Goal: Task Accomplishment & Management: Complete application form

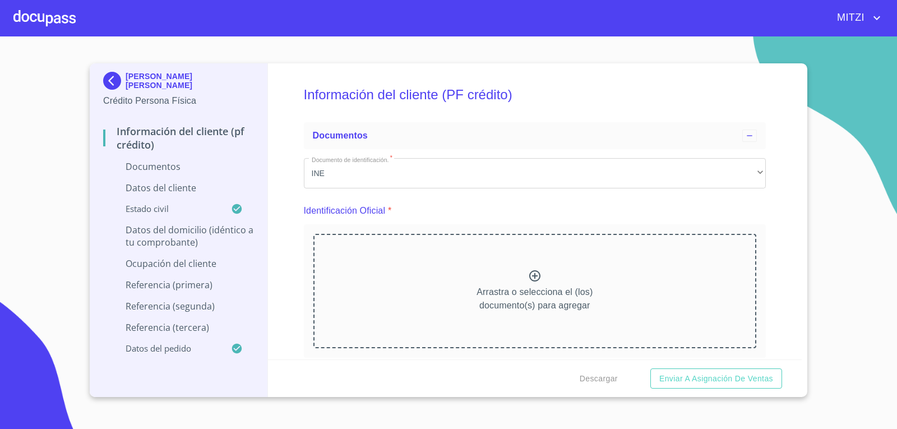
scroll to position [3598, 0]
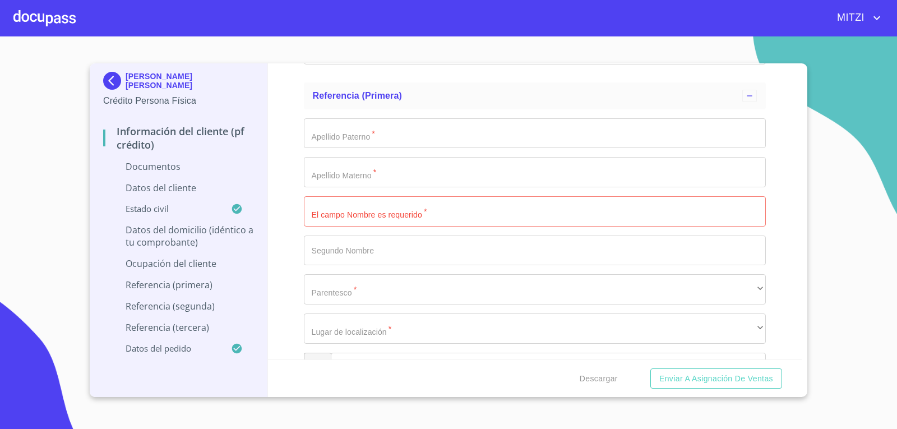
click at [51, 4] on div at bounding box center [44, 18] width 62 height 36
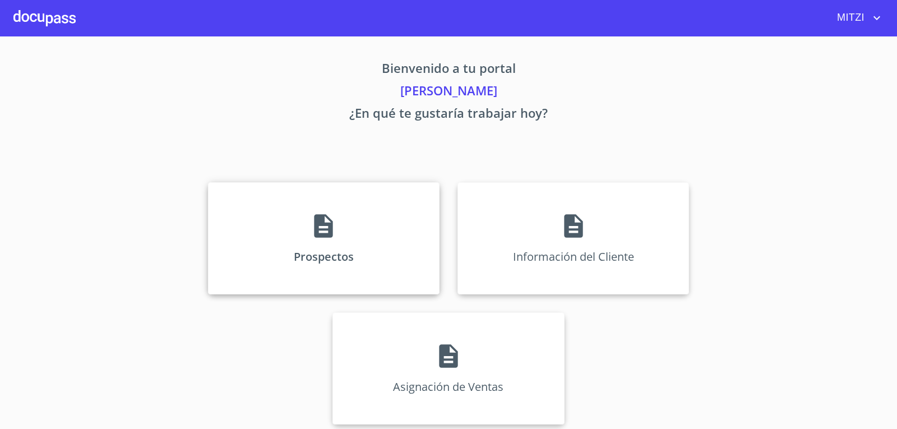
click at [321, 211] on div "Prospectos" at bounding box center [324, 238] width 232 height 112
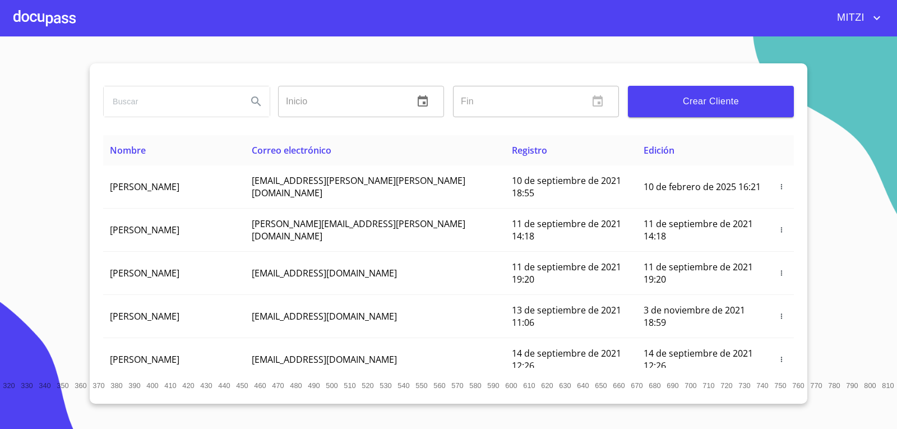
click at [63, 25] on div at bounding box center [44, 18] width 62 height 36
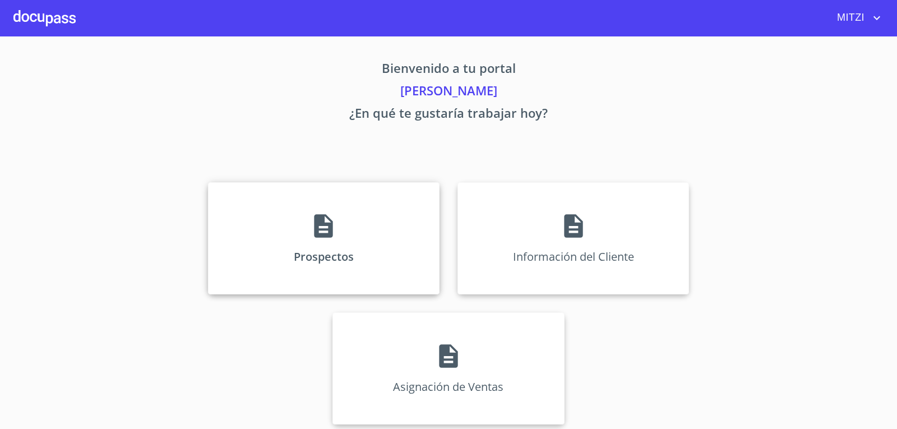
click at [341, 263] on p "Prospectos" at bounding box center [324, 256] width 60 height 15
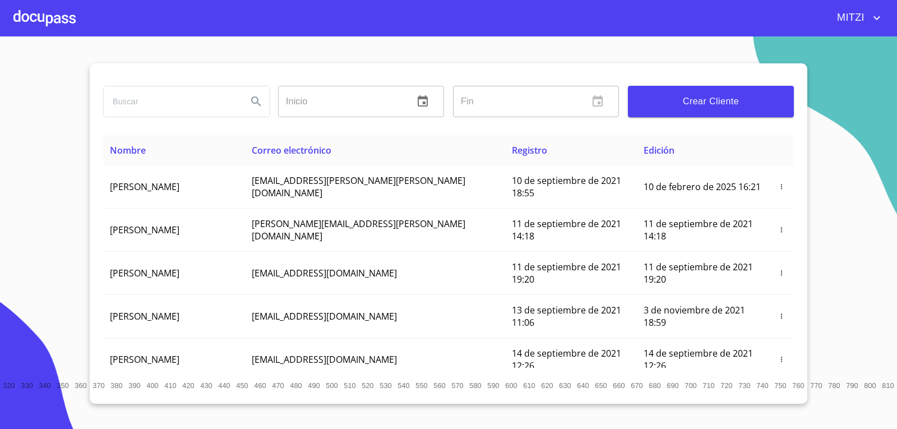
click at [735, 101] on span "Crear Cliente" at bounding box center [711, 102] width 148 height 16
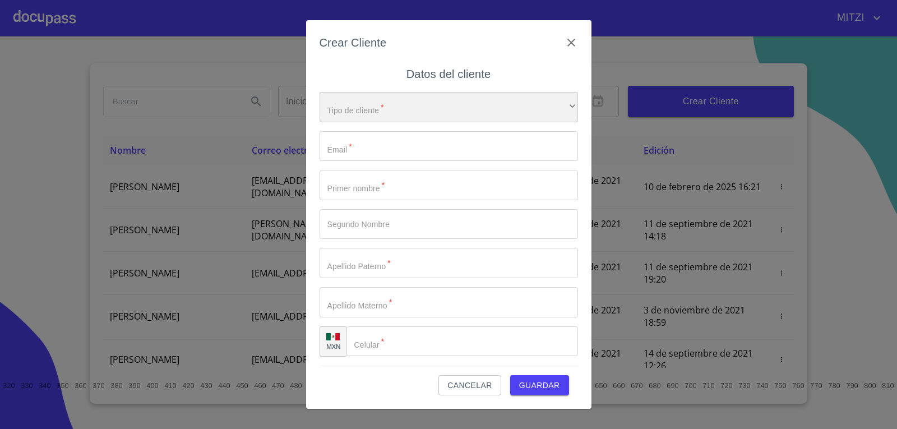
click at [434, 109] on div "​" at bounding box center [449, 107] width 258 height 30
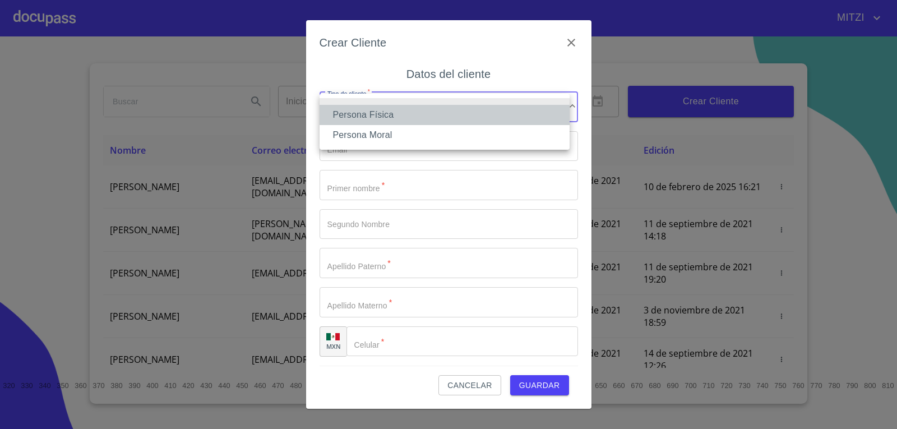
click at [369, 116] on li "Persona Física" at bounding box center [445, 115] width 250 height 20
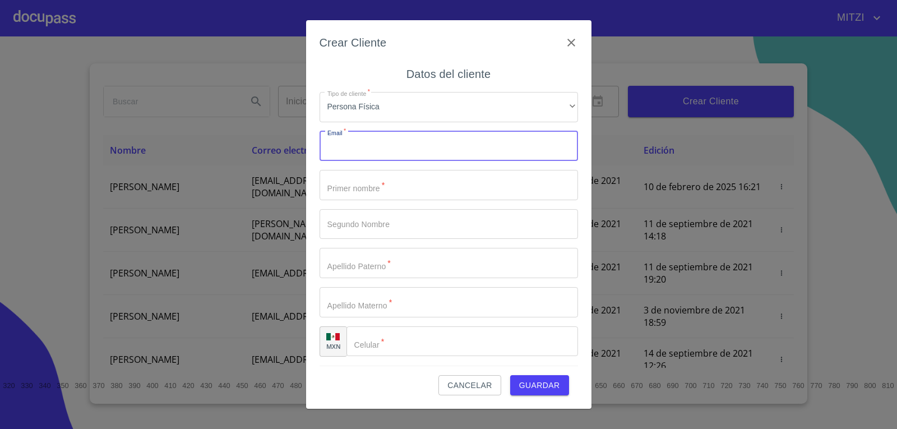
click at [387, 146] on input "Tipo de cliente   *" at bounding box center [449, 146] width 258 height 30
type input "k"
type input "[EMAIL_ADDRESS][DOMAIN_NAME]"
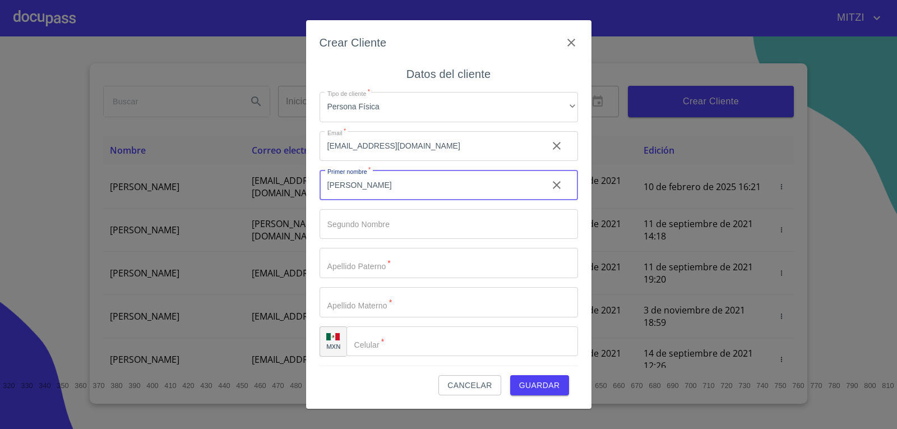
type input "[PERSON_NAME]"
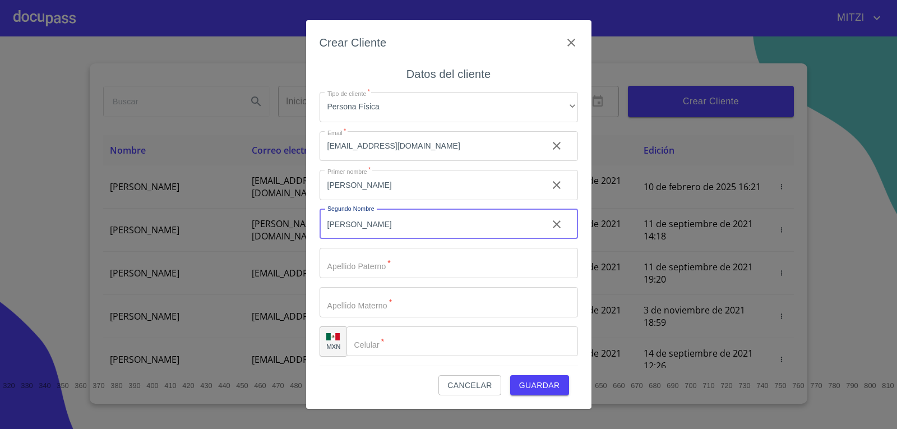
type input "[PERSON_NAME]"
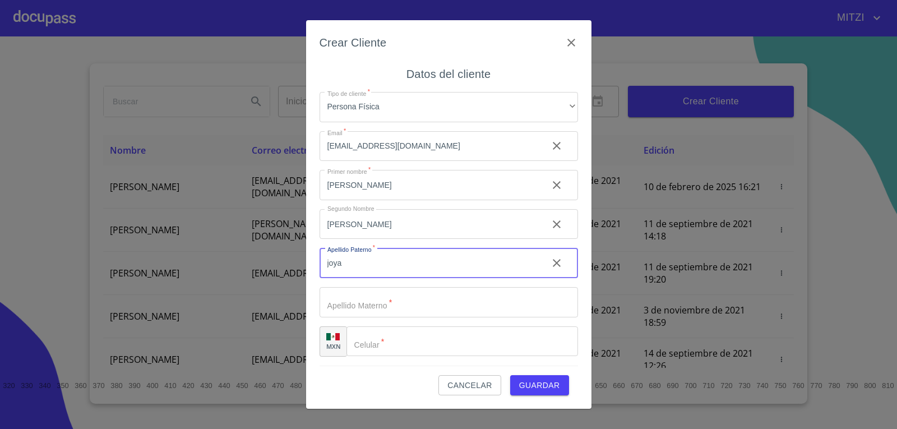
type input "joya"
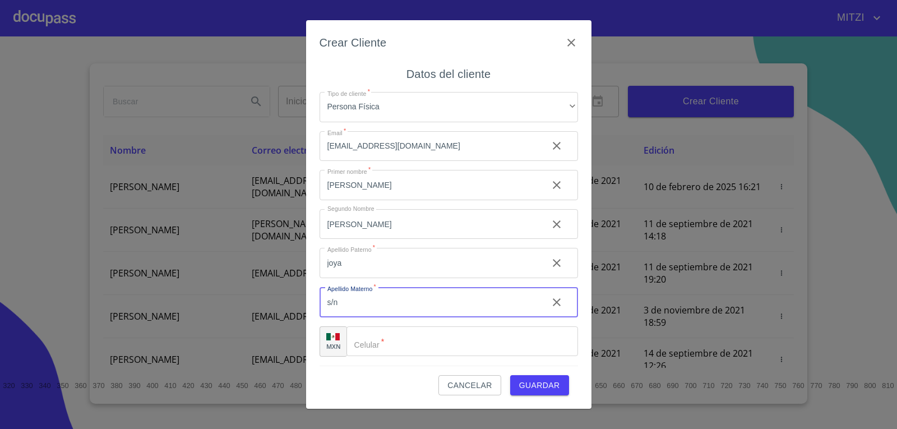
type input "s/n"
click at [418, 335] on input "Tipo de cliente   *" at bounding box center [462, 341] width 232 height 30
type input "[PHONE_NUMBER]"
click at [532, 377] on button "Guardar" at bounding box center [539, 385] width 59 height 21
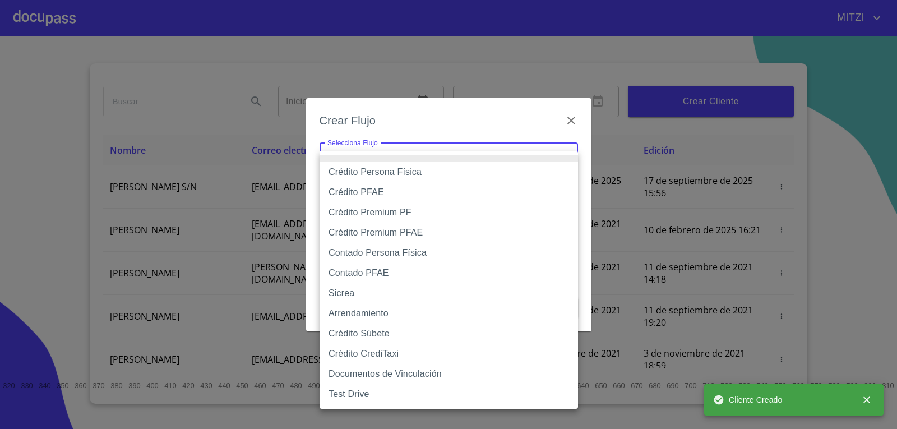
click at [477, 164] on body "[PERSON_NAME] ​ Fin ​ Crear Cliente Nombre Correo electrónico Registro Edición …" at bounding box center [448, 214] width 897 height 429
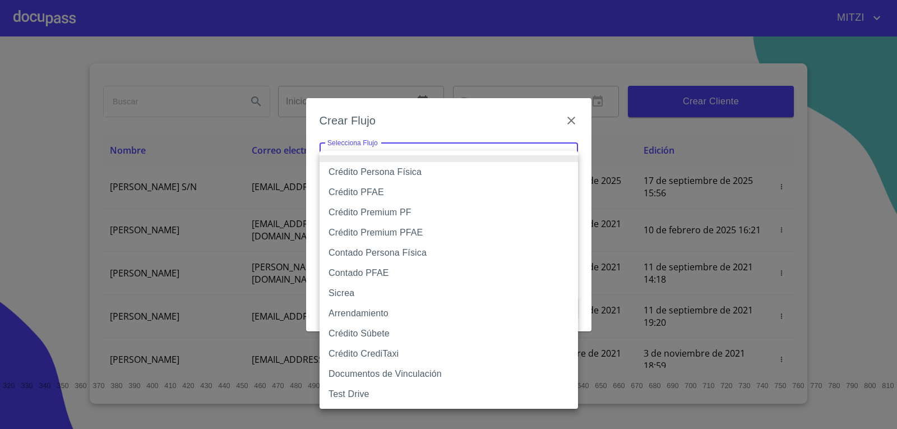
click at [410, 166] on li "Crédito Persona Física" at bounding box center [449, 172] width 258 height 20
type input "6009fb3c7d1714eb8809aa97"
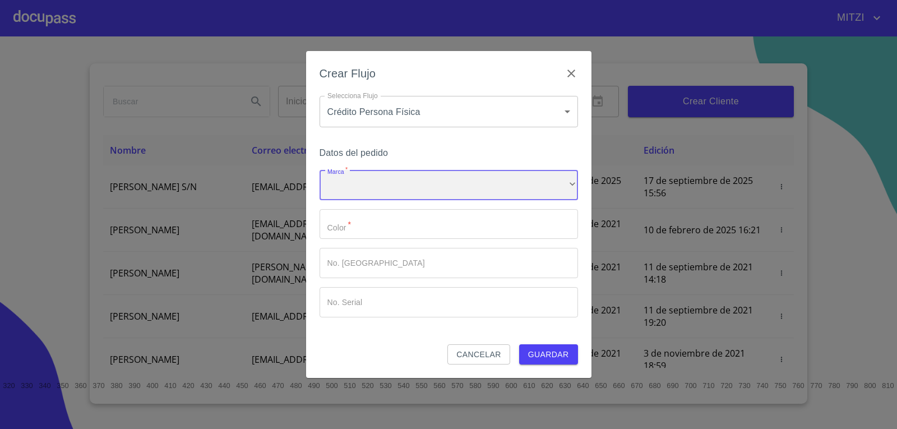
click at [368, 176] on div "​" at bounding box center [449, 185] width 258 height 30
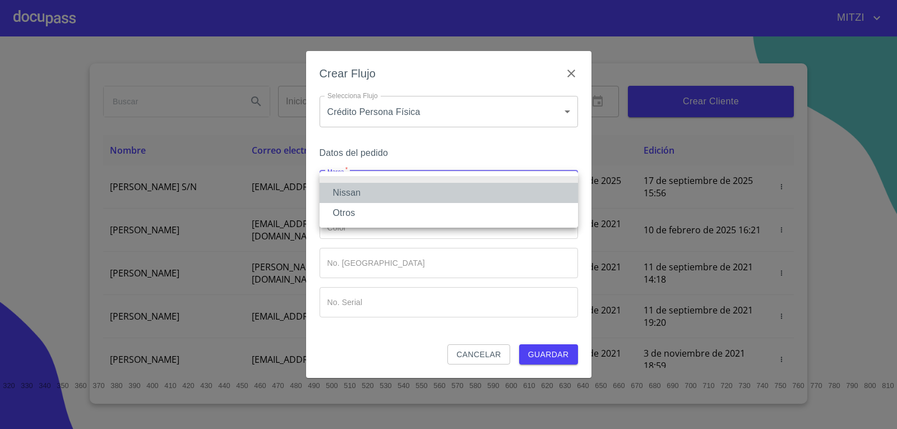
click at [362, 190] on li "Nissan" at bounding box center [449, 193] width 258 height 20
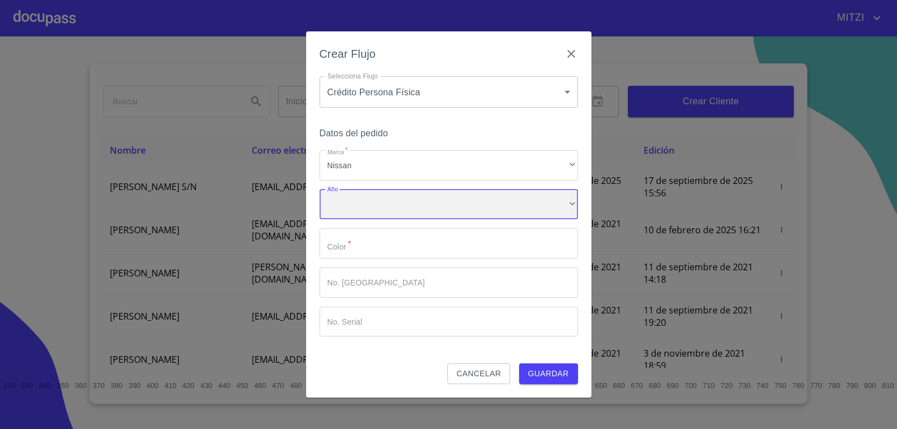
click at [353, 203] on div "​" at bounding box center [449, 204] width 258 height 30
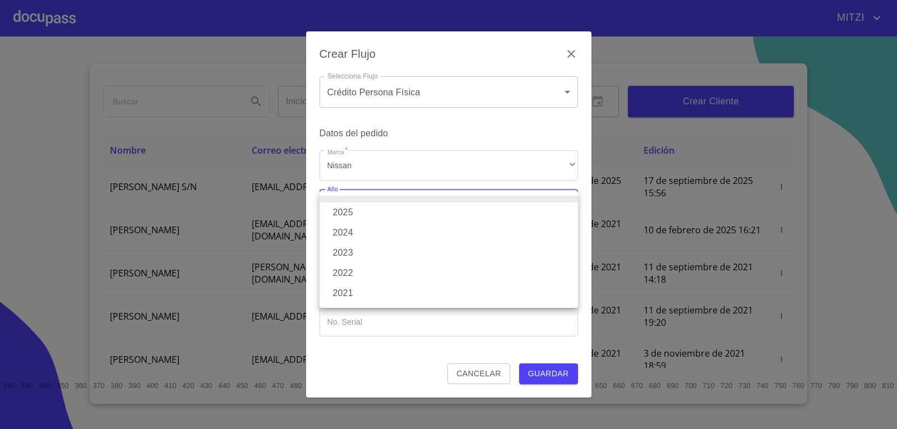
click at [359, 212] on li "2025" at bounding box center [449, 212] width 258 height 20
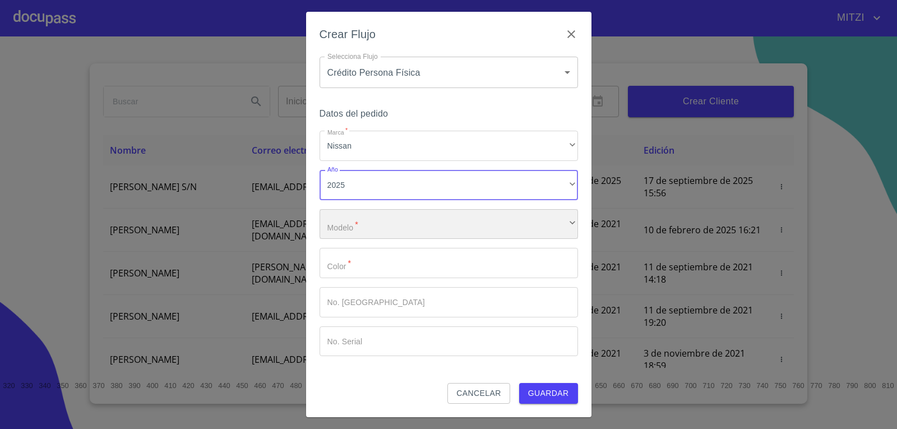
click at [365, 220] on div "​" at bounding box center [449, 224] width 258 height 30
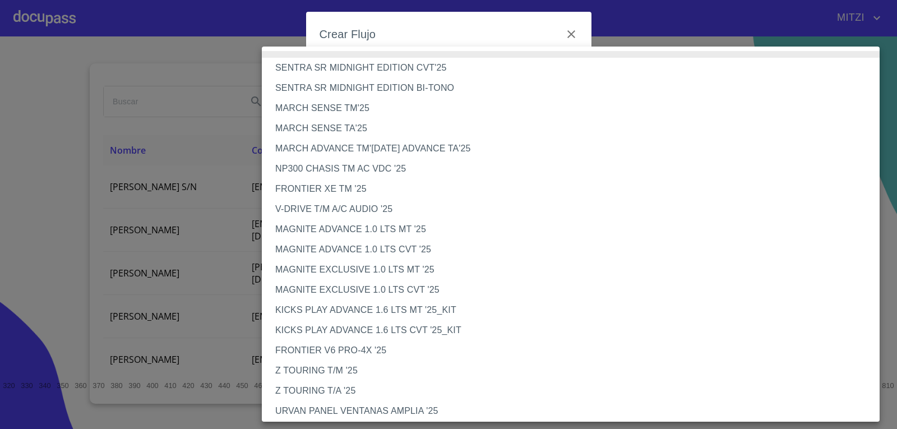
click at [306, 129] on li "MARCH SENSE TA'25" at bounding box center [575, 128] width 626 height 20
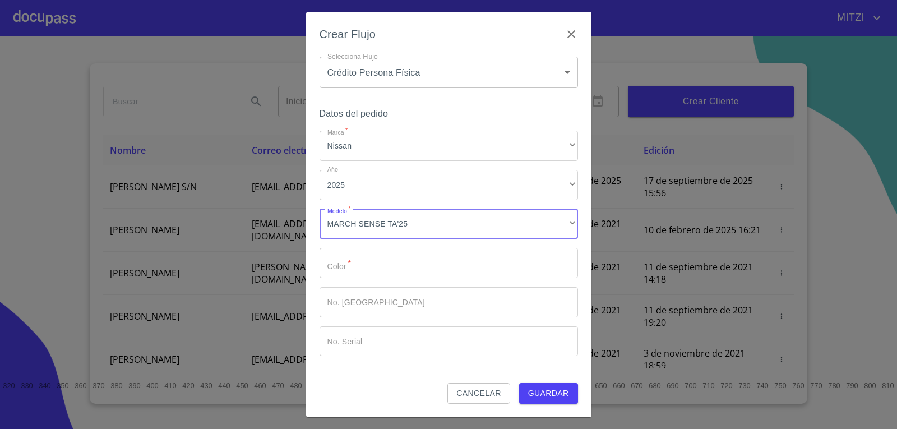
click at [342, 259] on input "Marca   *" at bounding box center [449, 263] width 258 height 30
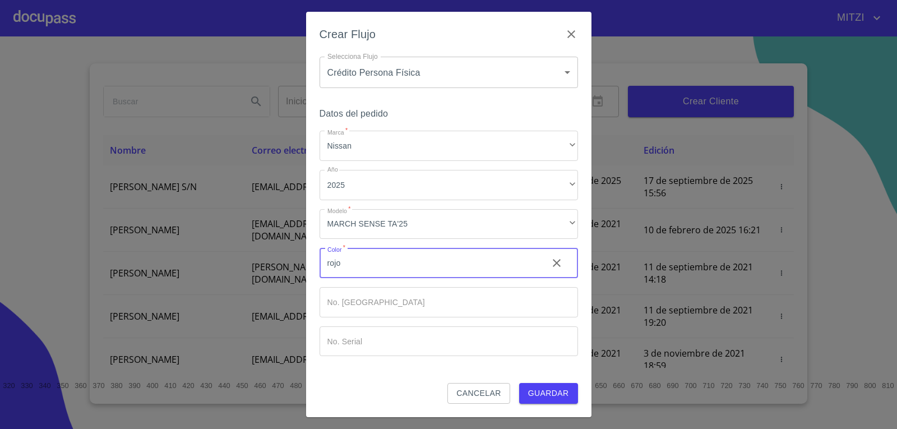
type input "rojo"
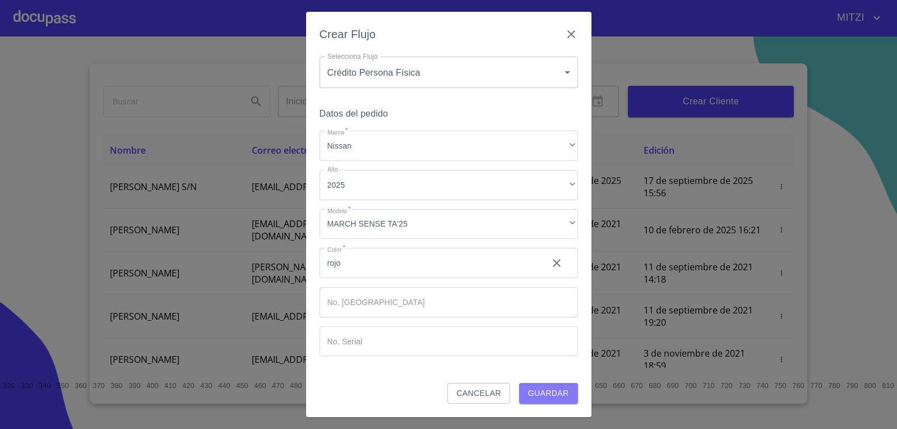
click at [543, 387] on span "Guardar" at bounding box center [548, 393] width 41 height 14
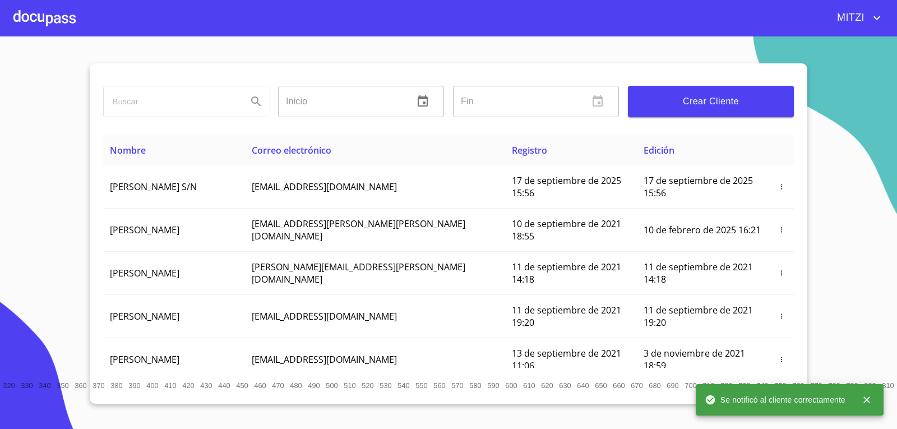
click at [55, 24] on div at bounding box center [44, 18] width 62 height 36
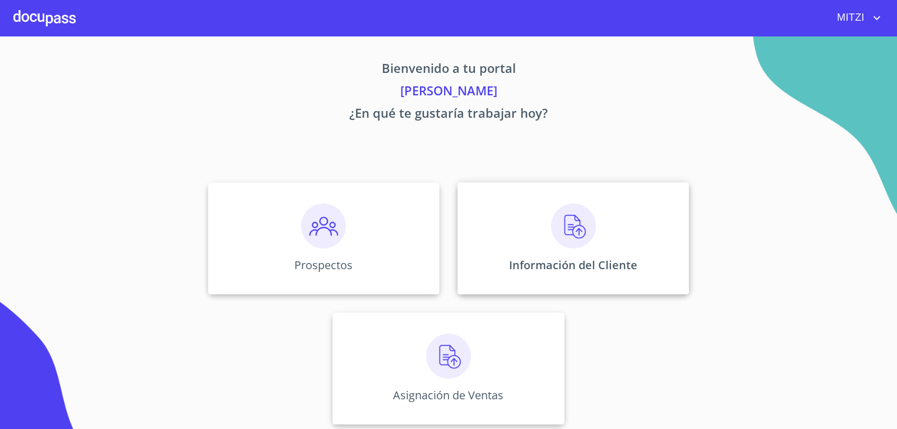
click at [506, 239] on div "Información del Cliente" at bounding box center [573, 238] width 232 height 112
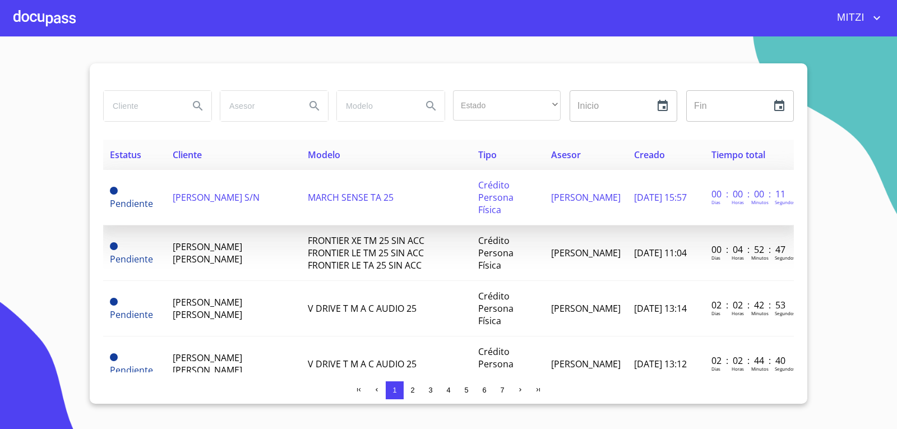
click at [333, 197] on td "MARCH SENSE TA 25" at bounding box center [386, 197] width 170 height 55
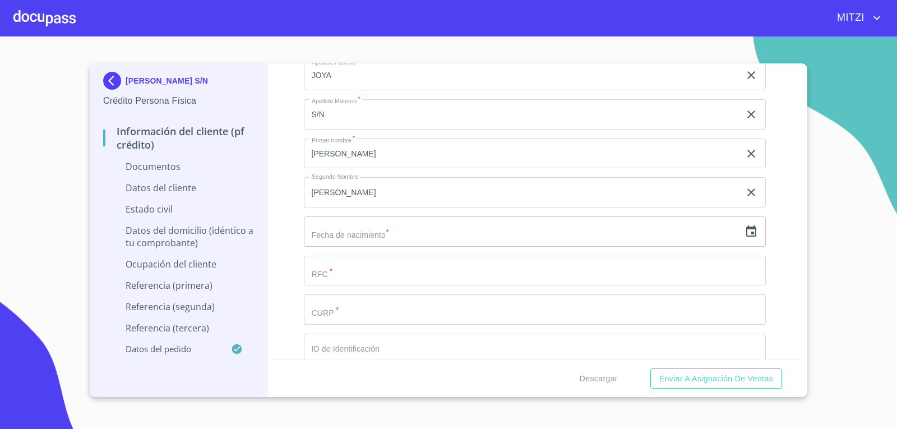
scroll to position [1513, 0]
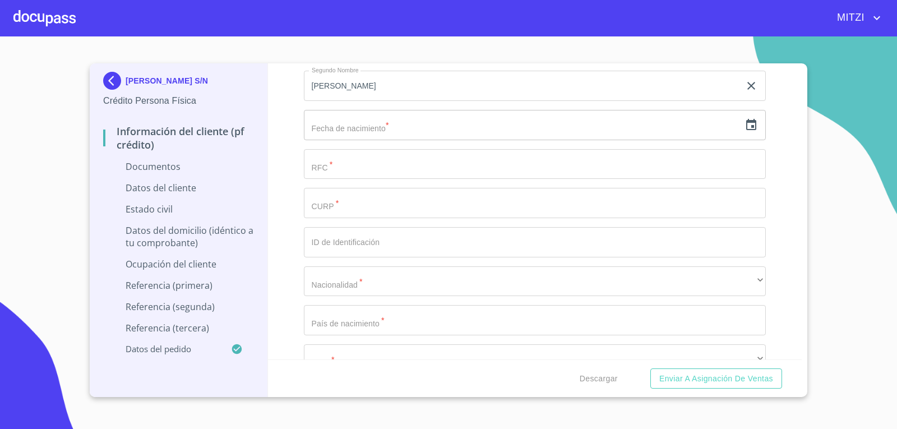
click at [746, 126] on icon "button" at bounding box center [751, 124] width 10 height 11
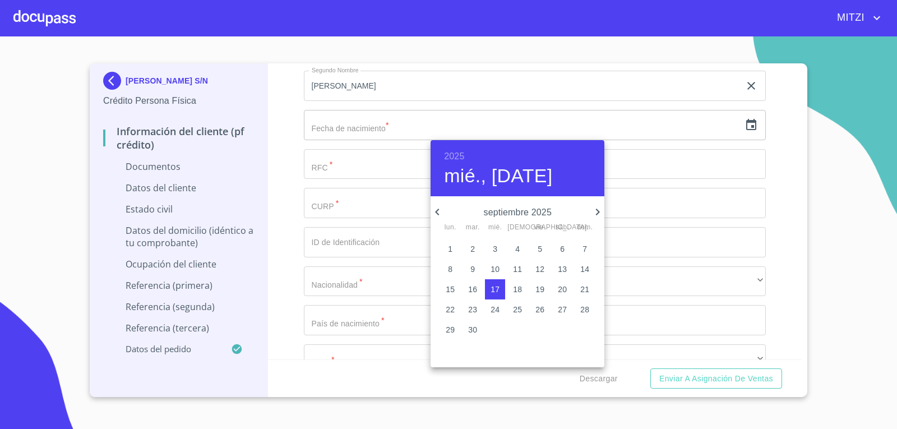
click at [457, 150] on h6 "2025" at bounding box center [454, 157] width 20 height 16
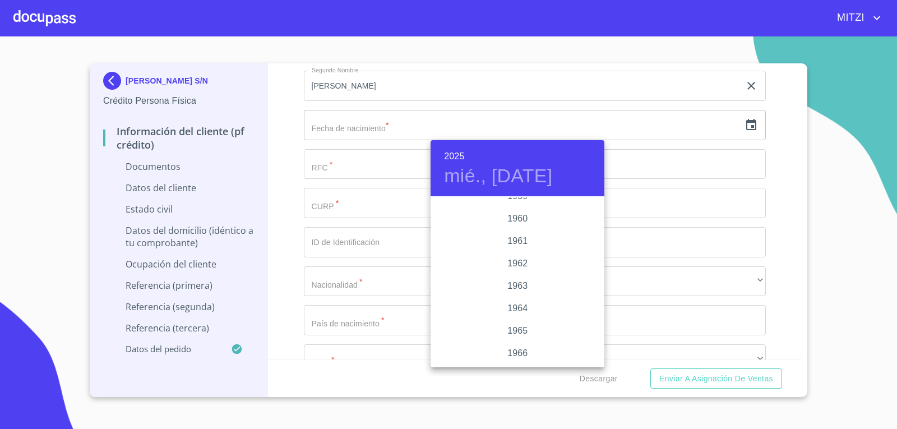
scroll to position [774, 0]
click at [508, 283] on div "1963" at bounding box center [518, 287] width 174 height 22
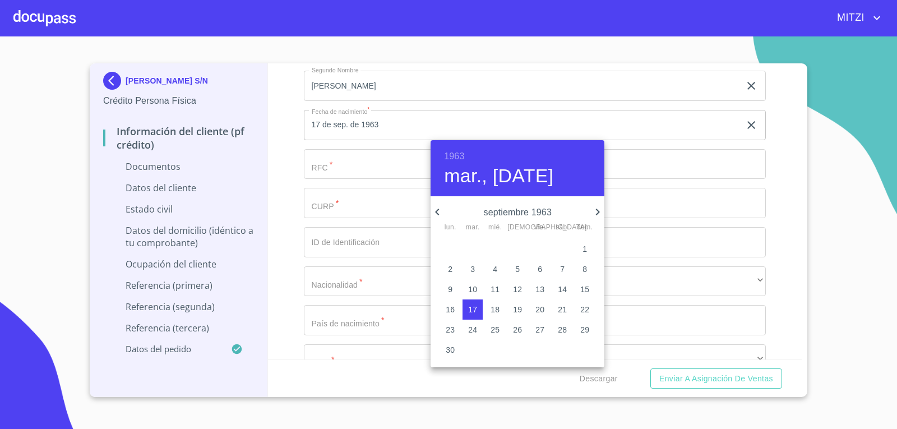
click at [437, 212] on icon "button" at bounding box center [437, 211] width 13 height 13
drag, startPoint x: 563, startPoint y: 248, endPoint x: 549, endPoint y: 246, distance: 14.2
click at [563, 248] on p "1" at bounding box center [562, 248] width 4 height 11
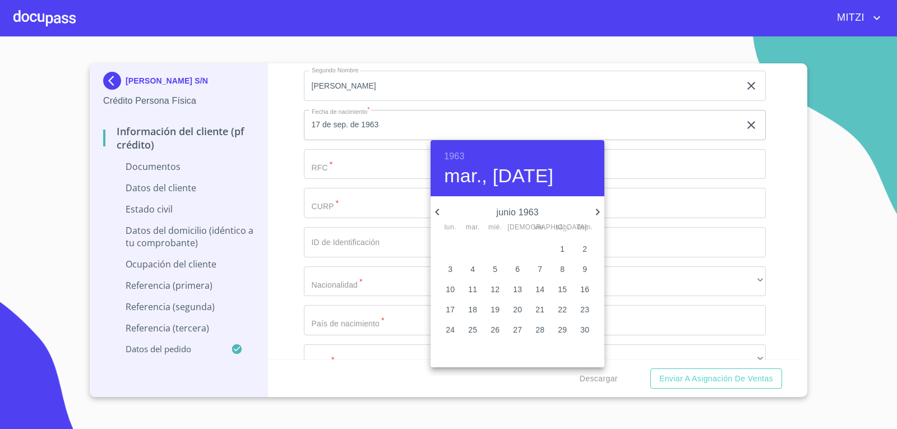
type input "1 de jun. de 1963"
click at [337, 159] on div at bounding box center [448, 214] width 897 height 429
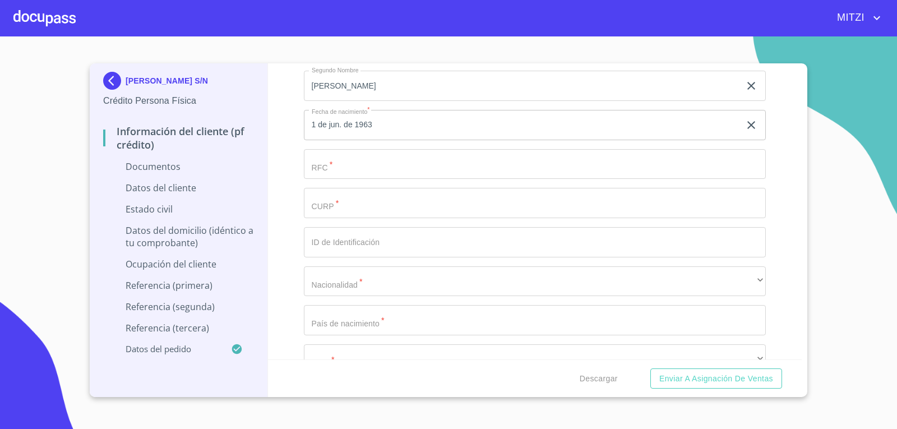
click at [337, 159] on input "Documento de identificación.   *" at bounding box center [535, 164] width 462 height 30
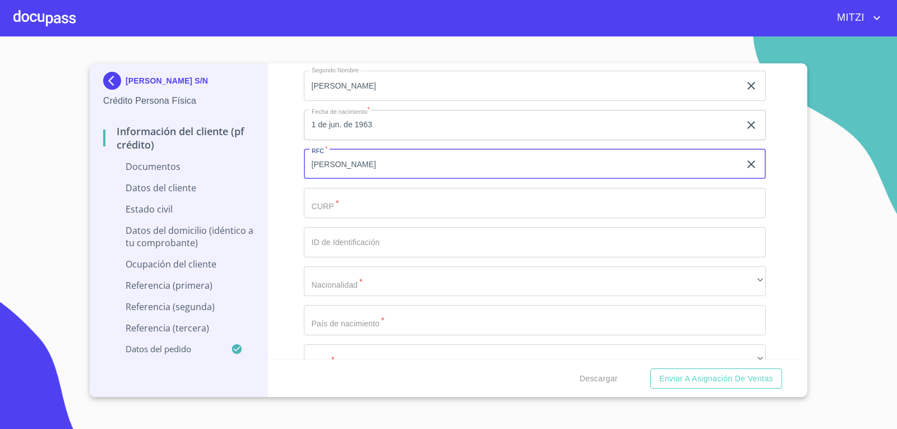
type input "J"
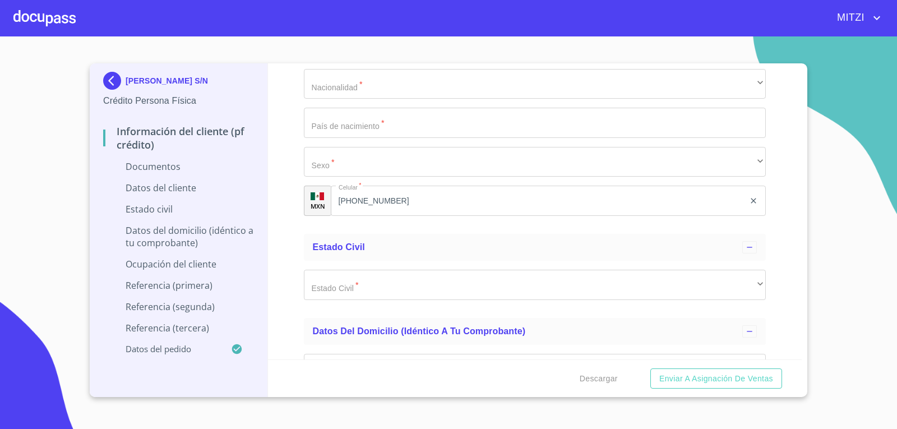
scroll to position [1738, 0]
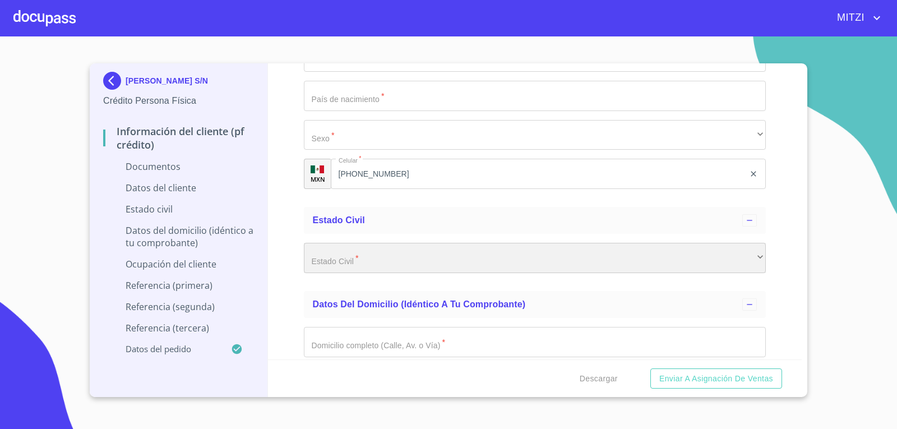
click at [354, 258] on div "​" at bounding box center [535, 258] width 462 height 30
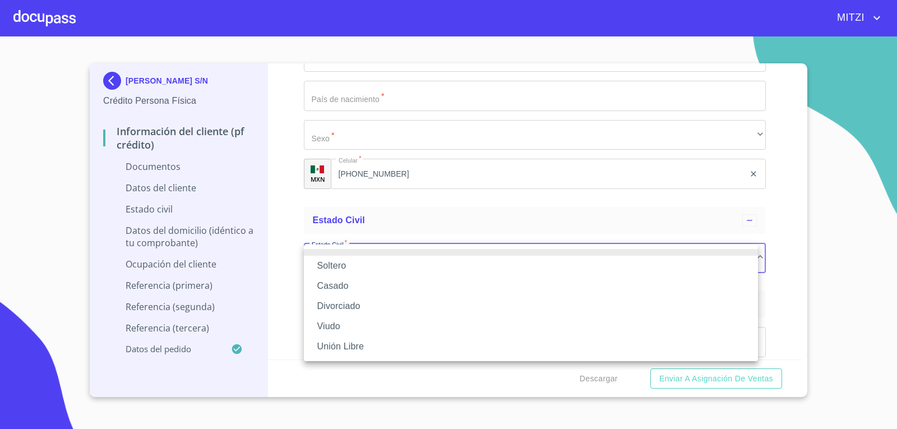
click at [335, 283] on li "Casado" at bounding box center [531, 286] width 454 height 20
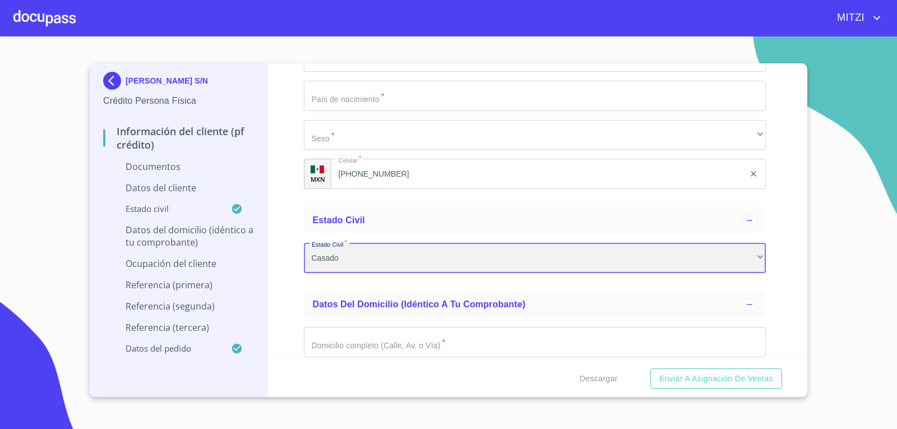
scroll to position [1850, 0]
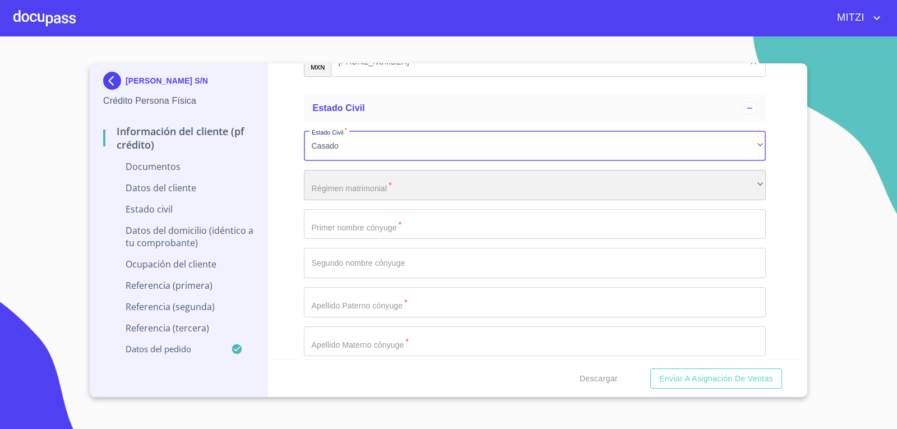
click at [372, 183] on div "​" at bounding box center [535, 185] width 462 height 30
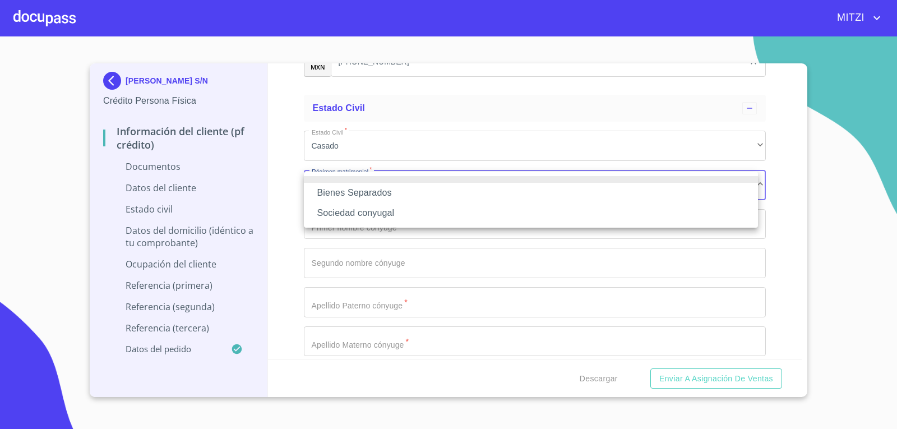
click at [360, 192] on li "Bienes Separados" at bounding box center [531, 193] width 454 height 20
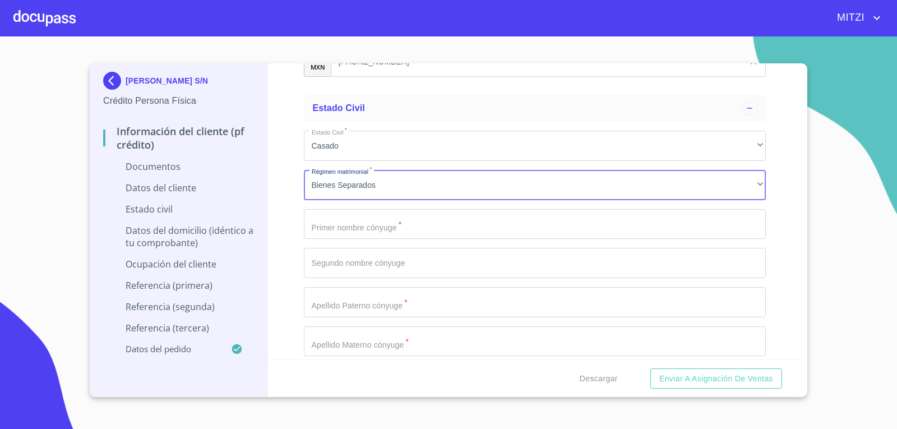
click at [339, 233] on input "Documento de identificación.   *" at bounding box center [535, 224] width 462 height 30
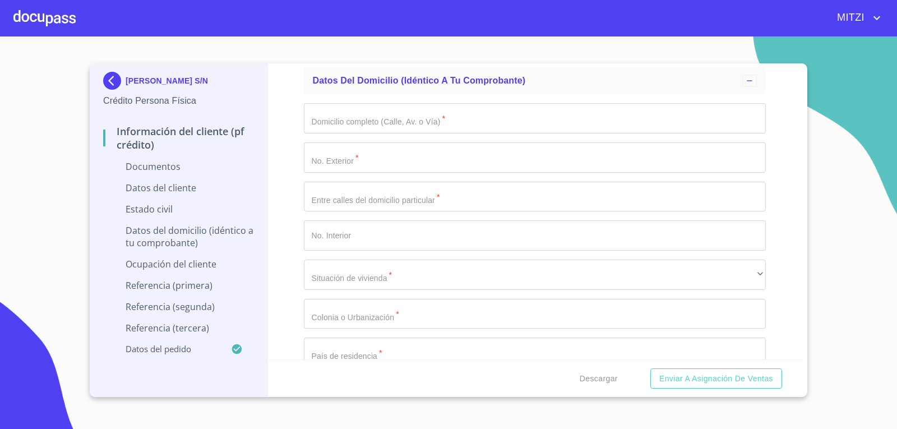
scroll to position [2298, 0]
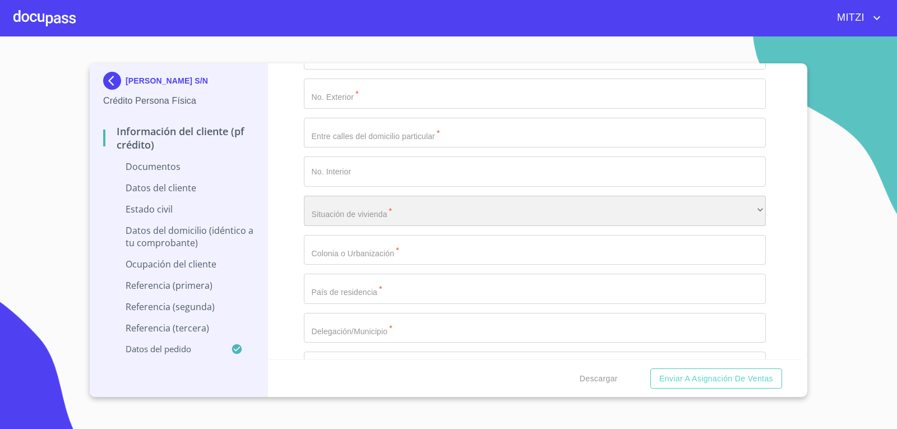
click at [392, 210] on div "​" at bounding box center [535, 211] width 462 height 30
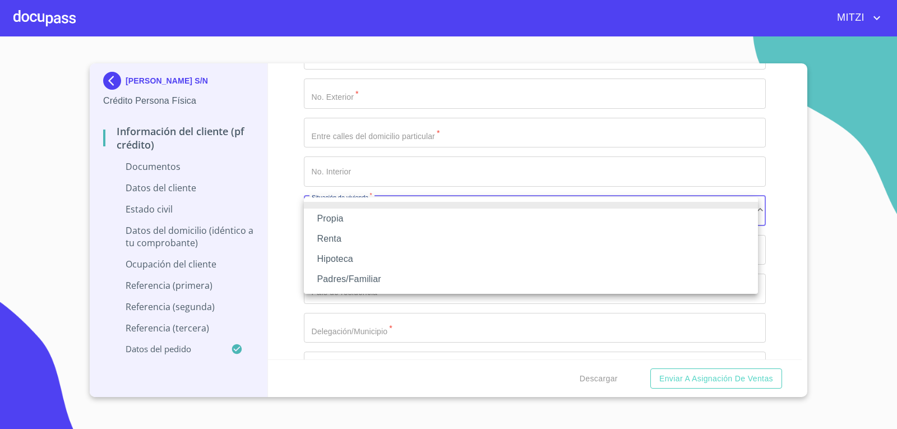
click at [371, 220] on li "Propia" at bounding box center [531, 219] width 454 height 20
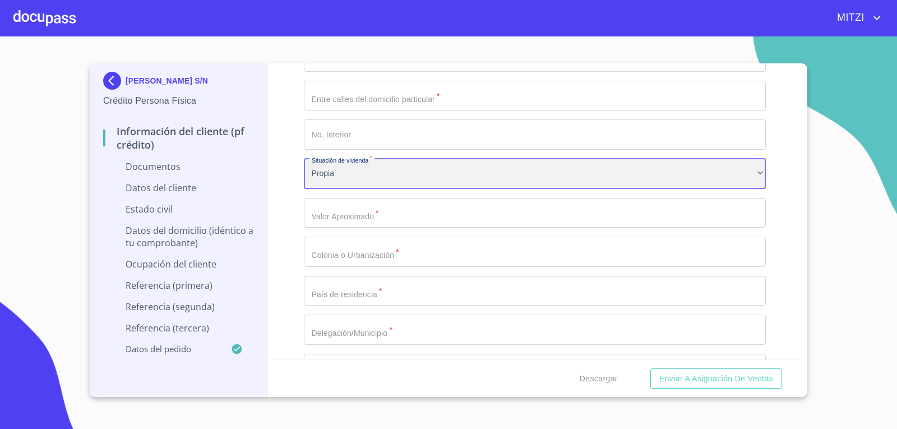
scroll to position [2354, 0]
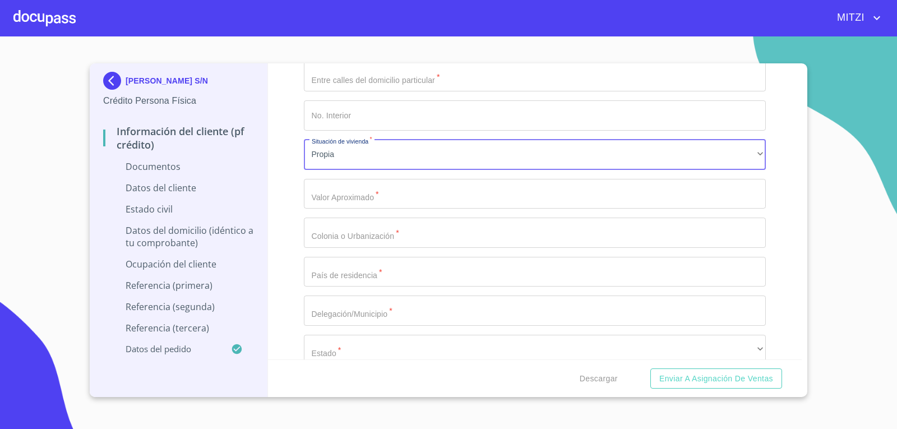
click at [421, 138] on div "Domicilio completo (Calle, Av. o Vía)   * ​ No. Exterior   * ​ Entre [PERSON_N…" at bounding box center [535, 213] width 462 height 478
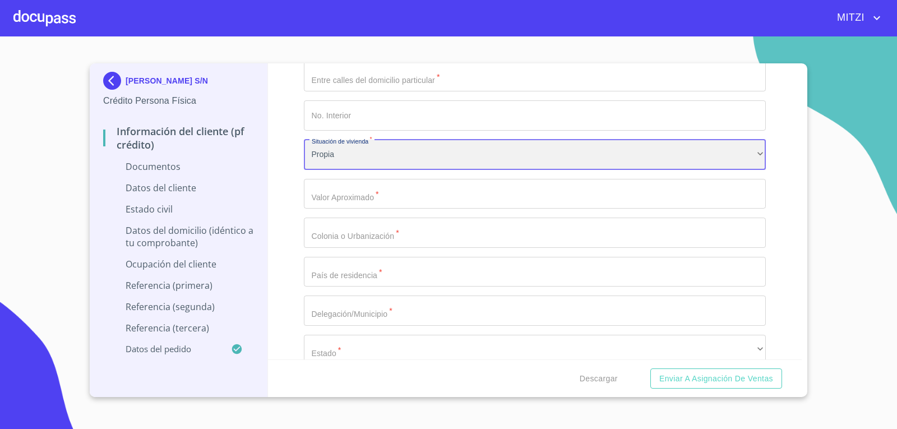
click at [413, 148] on div "Propia" at bounding box center [535, 155] width 462 height 30
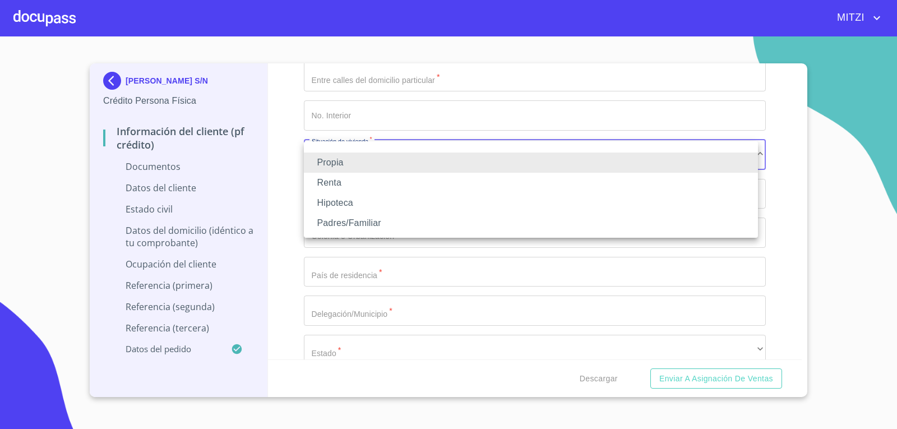
click at [351, 214] on li "Padres/Familiar" at bounding box center [531, 223] width 454 height 20
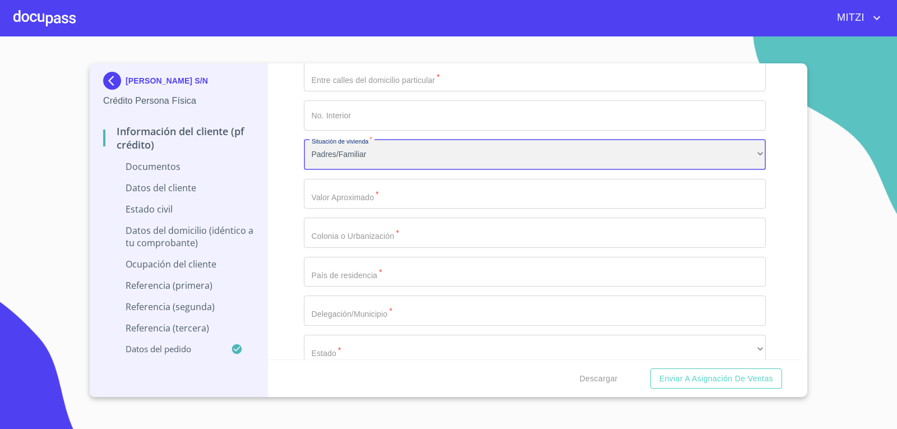
scroll to position [2522, 0]
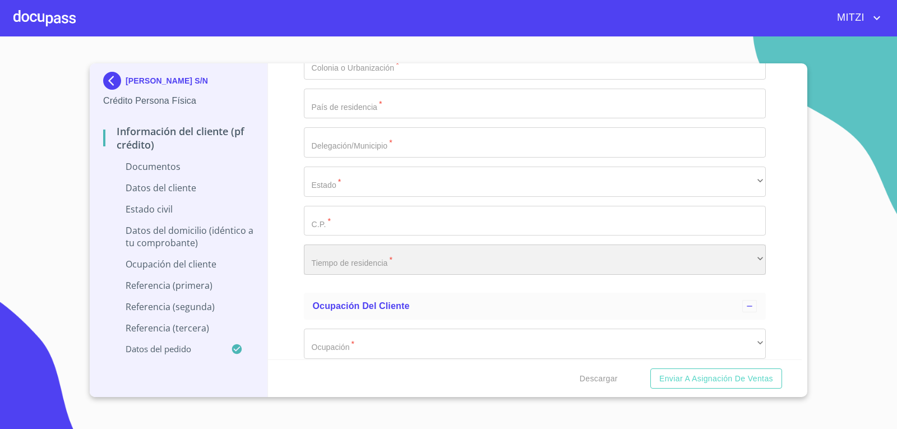
click at [358, 251] on div "​" at bounding box center [535, 259] width 462 height 30
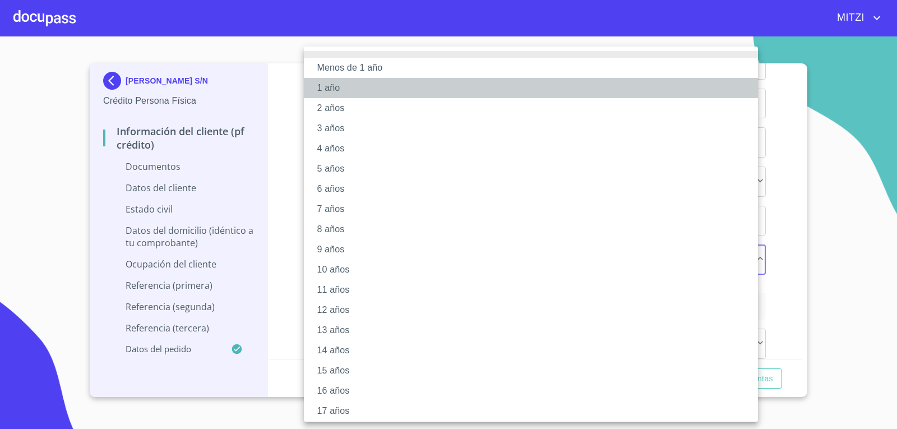
click at [334, 85] on li "1 año" at bounding box center [535, 88] width 462 height 20
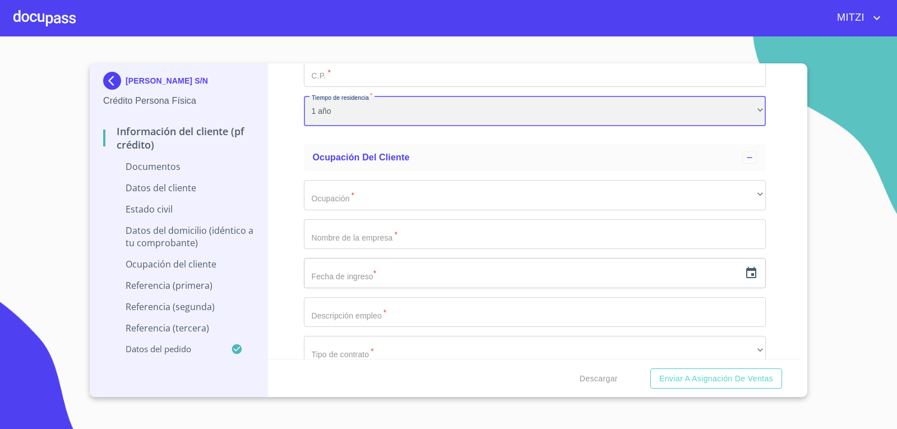
scroll to position [2691, 0]
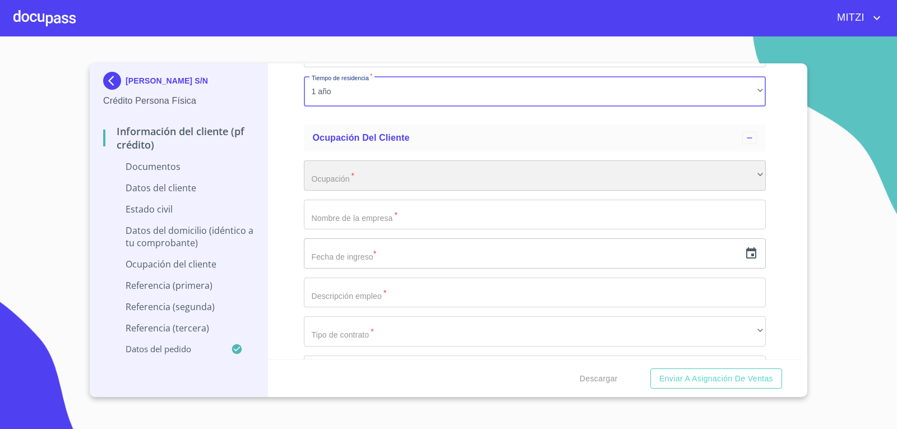
click at [388, 170] on div "​" at bounding box center [535, 175] width 462 height 30
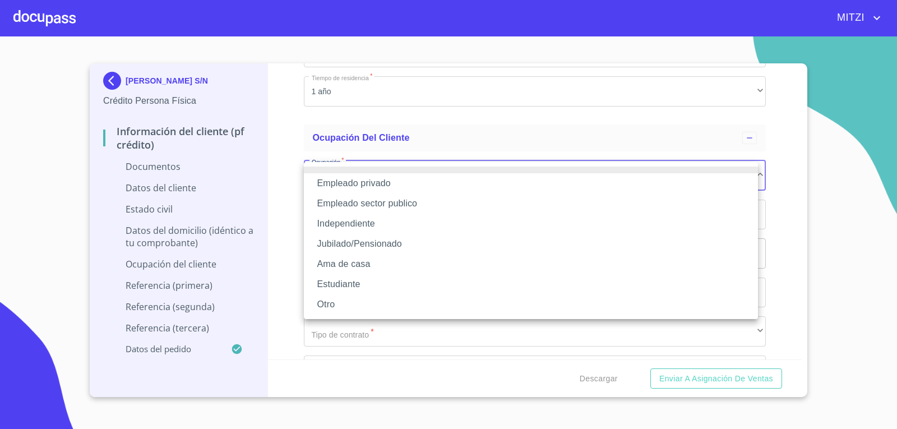
click at [356, 226] on li "Independiente" at bounding box center [531, 224] width 454 height 20
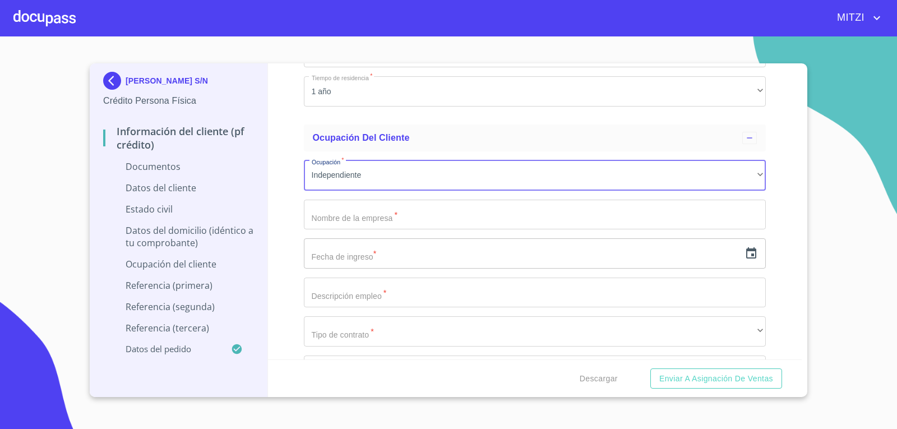
click at [358, 221] on input "Documento de identificación.   *" at bounding box center [535, 215] width 462 height 30
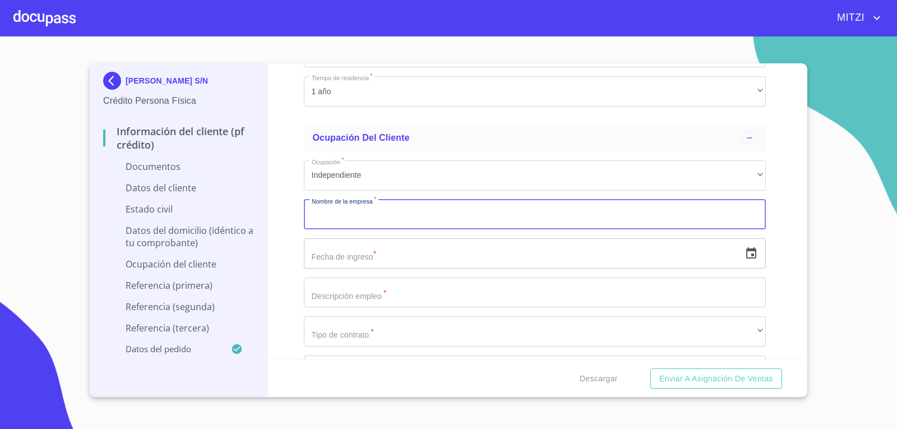
type input "R"
type input "H"
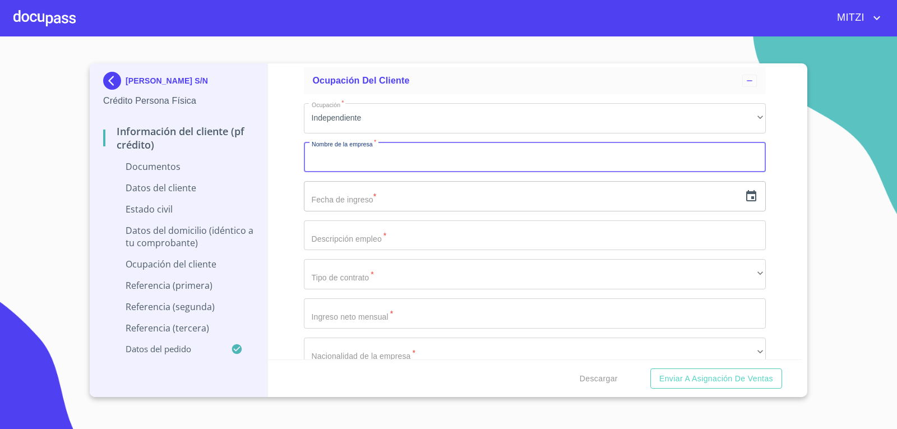
scroll to position [2803, 0]
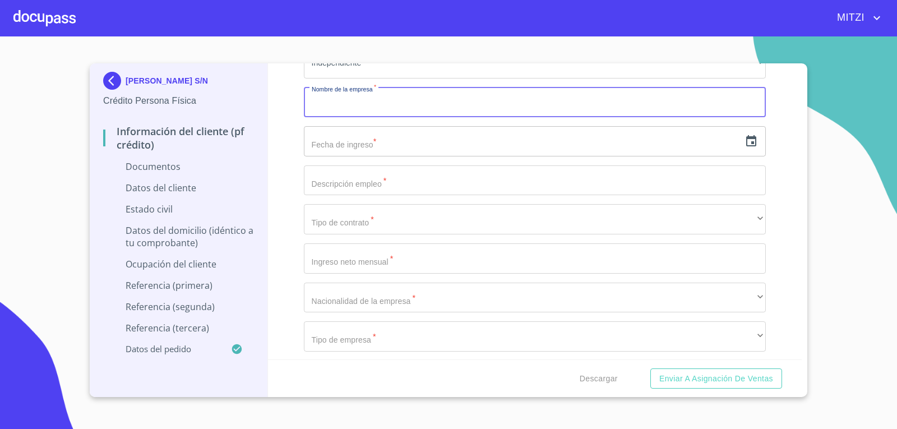
click at [744, 140] on icon "button" at bounding box center [750, 141] width 13 height 13
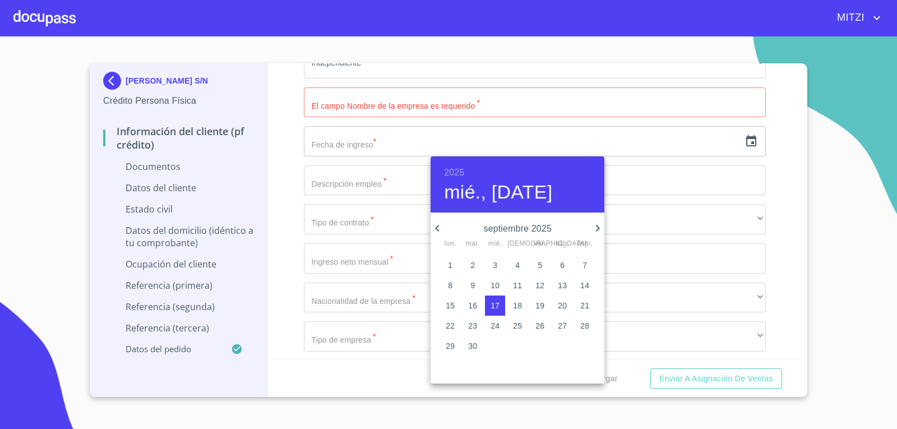
click at [450, 170] on h6 "2025" at bounding box center [454, 173] width 20 height 16
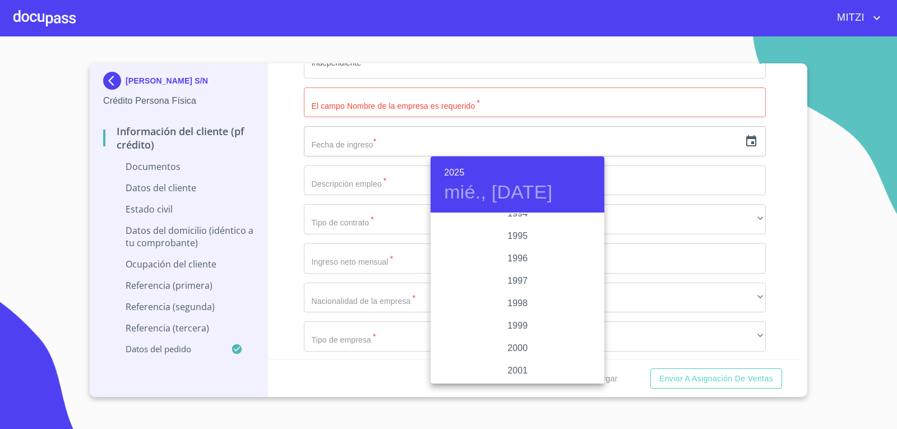
scroll to position [1614, 0]
click at [515, 290] on div "2000" at bounding box center [518, 292] width 174 height 22
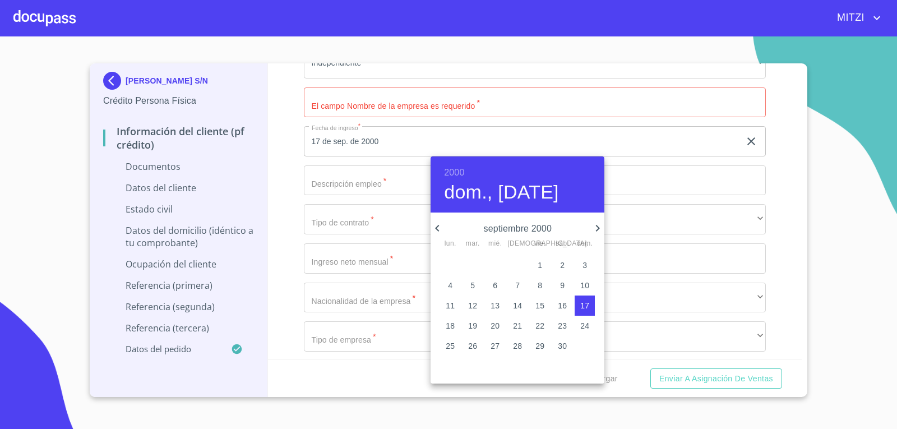
click at [438, 233] on icon "button" at bounding box center [437, 227] width 13 height 13
click at [441, 224] on icon "button" at bounding box center [437, 227] width 13 height 13
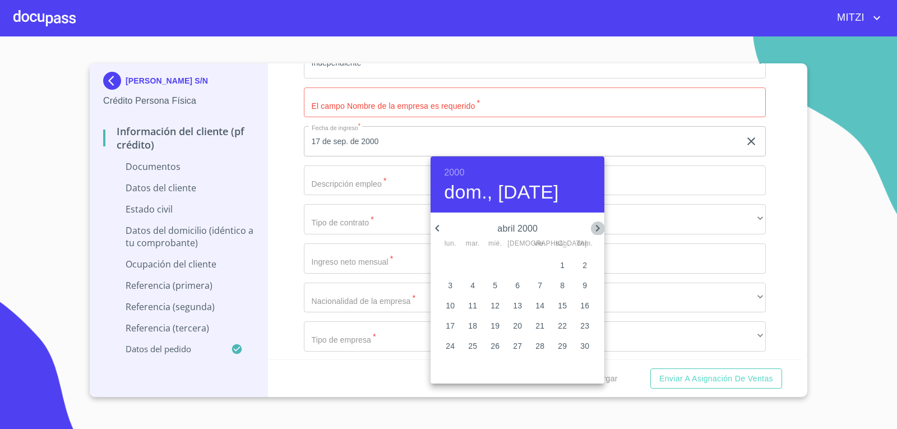
click at [593, 228] on icon "button" at bounding box center [597, 227] width 13 height 13
click at [556, 264] on span "6" at bounding box center [562, 265] width 20 height 11
type input "6 de may. de 2000"
click at [338, 176] on div at bounding box center [448, 214] width 897 height 429
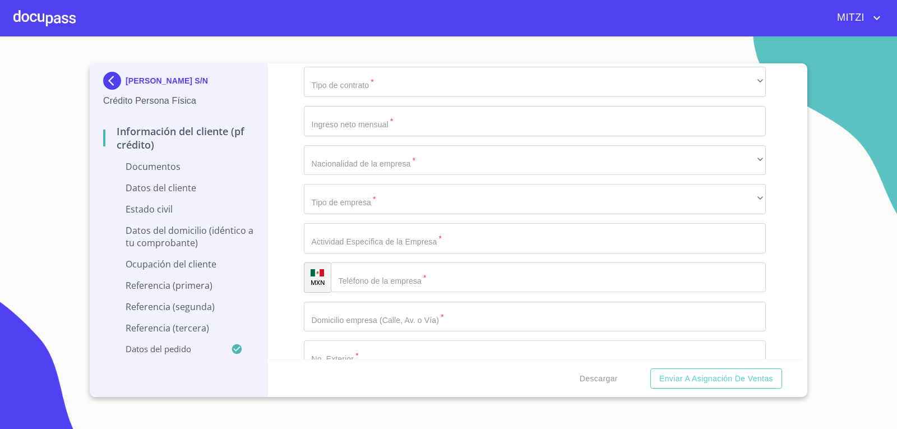
scroll to position [2971, 0]
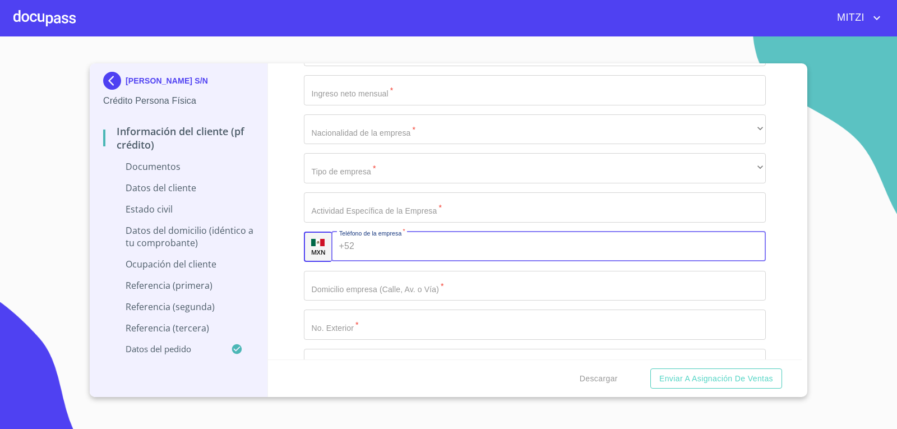
click at [406, 239] on input "Documento de identificación.   *" at bounding box center [562, 247] width 407 height 30
click at [283, 182] on div "Información del cliente (PF crédito) Documentos Documento de identificación.   …" at bounding box center [535, 211] width 534 height 296
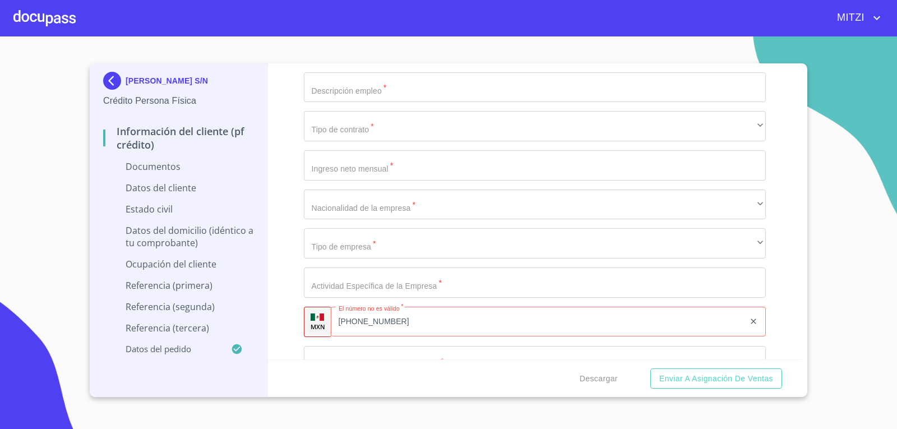
scroll to position [2915, 0]
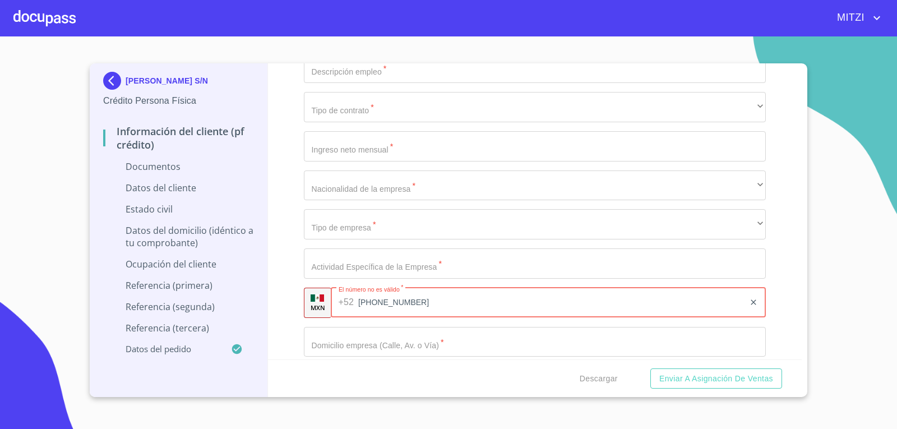
click at [429, 302] on input "[PHONE_NUMBER]" at bounding box center [551, 303] width 386 height 30
click at [397, 303] on input "[PHONE_NUMBER]" at bounding box center [551, 303] width 386 height 30
type input "[PHONE_NUMBER]"
click at [281, 266] on div "Información del cliente (PF crédito) Documentos Documento de identificación.   …" at bounding box center [535, 211] width 534 height 296
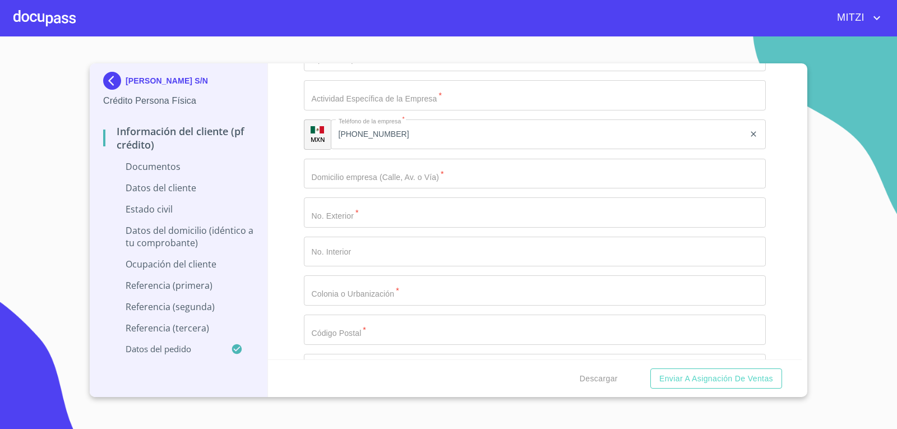
click at [405, 175] on input "Documento de identificación.   *" at bounding box center [535, 174] width 462 height 30
type input "AV SAN [PERSON_NAME]"
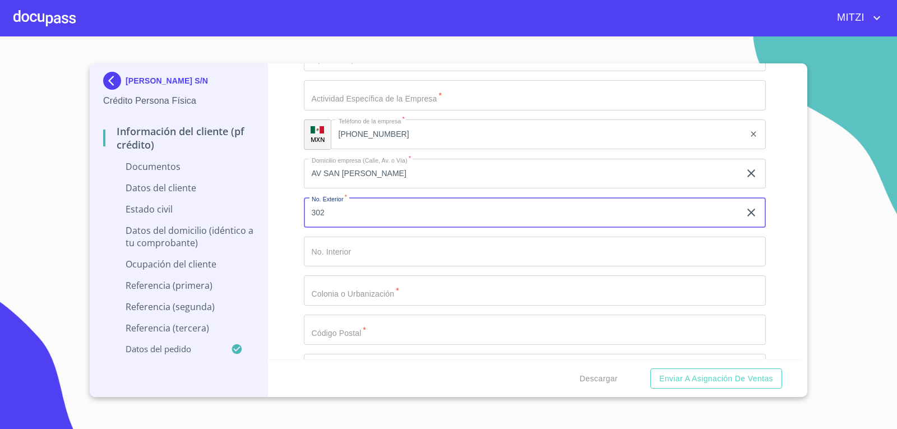
type input "302"
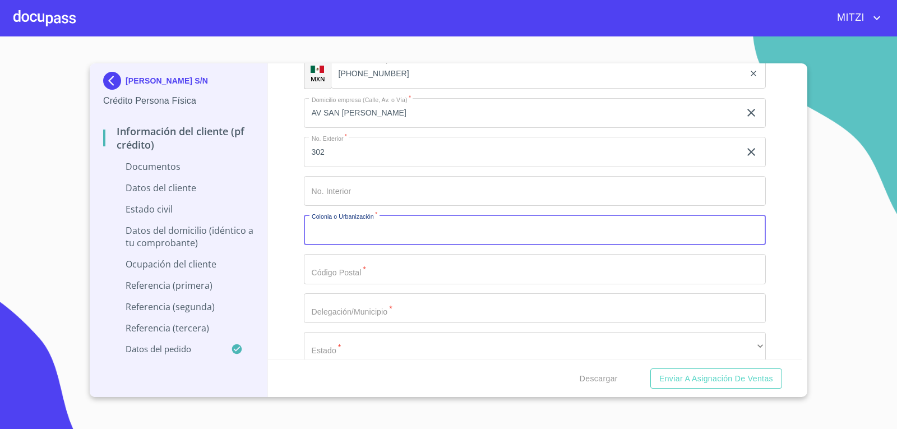
scroll to position [3195, 0]
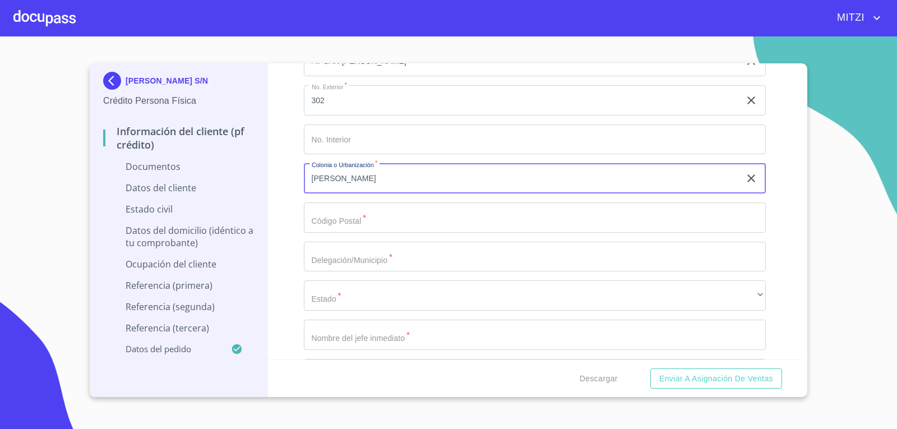
type input "[PERSON_NAME]"
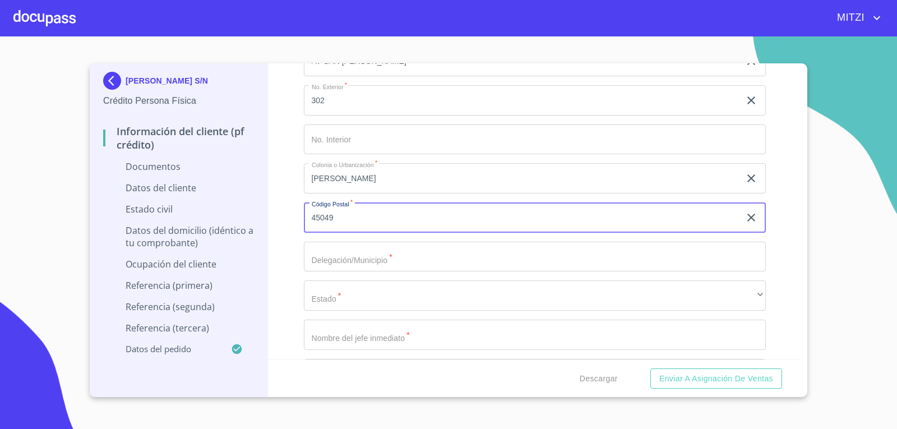
type input "45049"
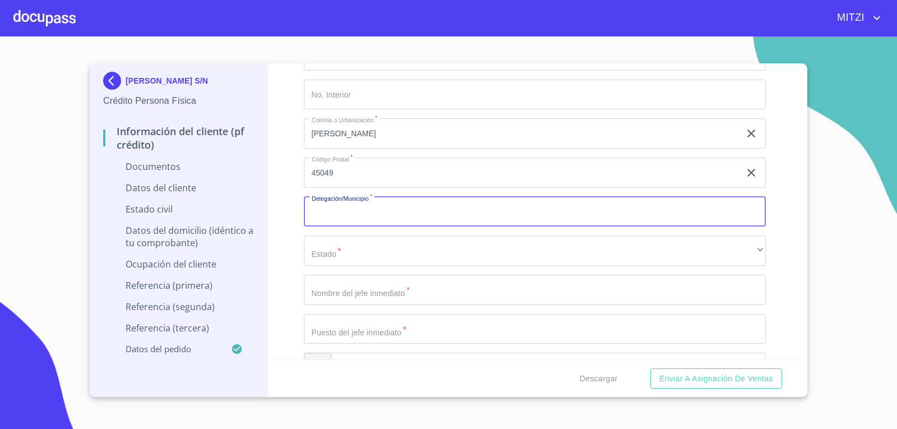
scroll to position [3307, 0]
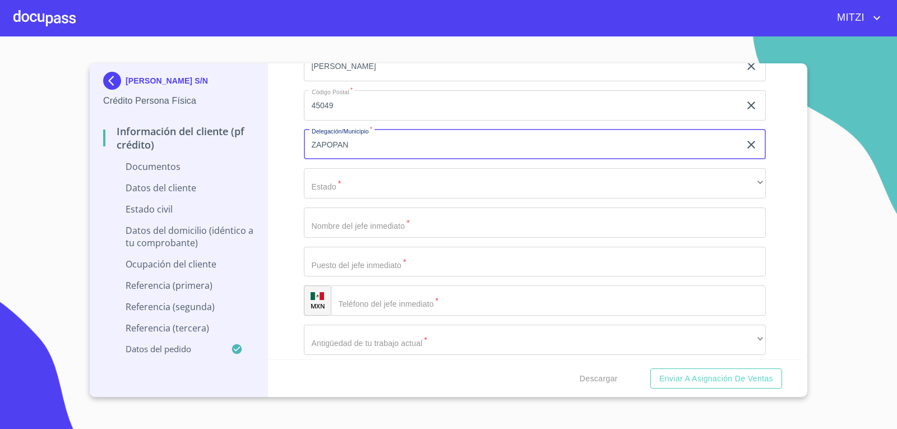
type input "ZAPOPAN"
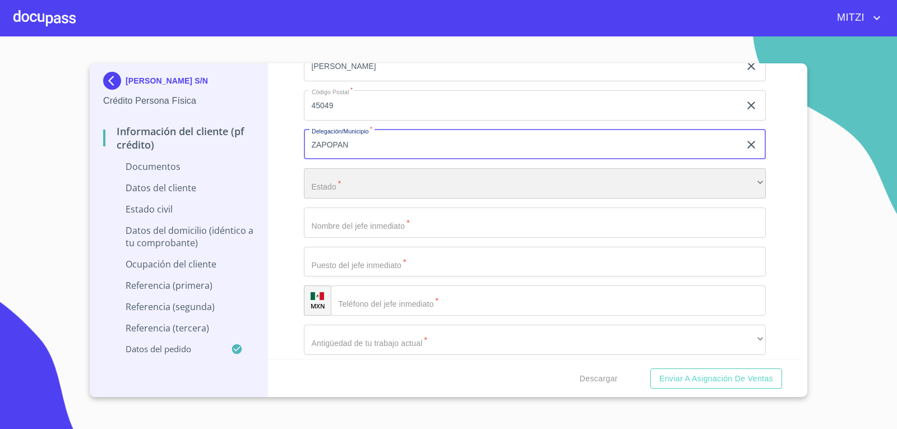
click at [485, 182] on div "​" at bounding box center [535, 183] width 462 height 30
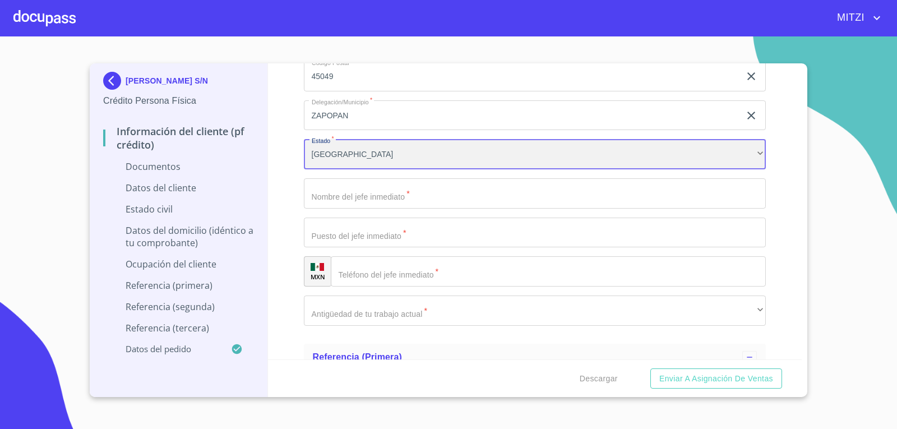
scroll to position [3363, 0]
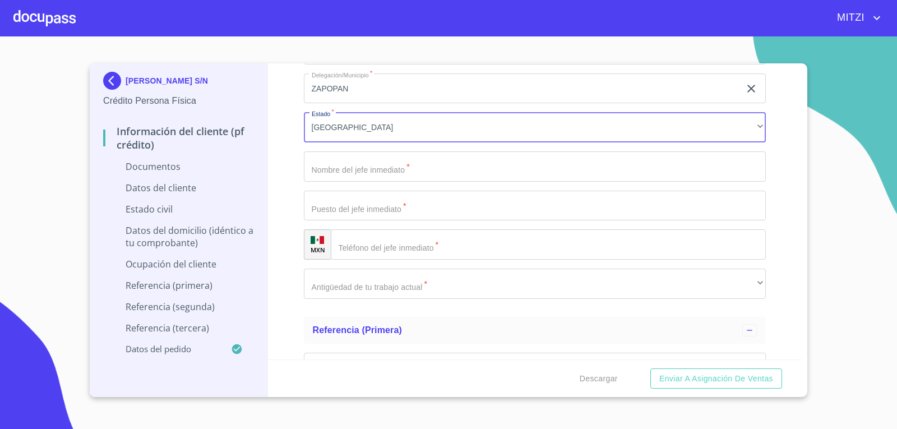
click at [449, 170] on input "Documento de identificación.   *" at bounding box center [535, 166] width 462 height 30
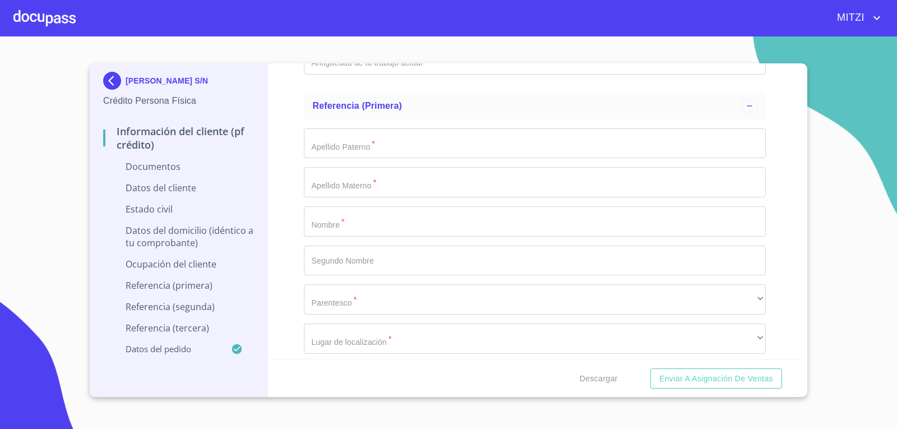
scroll to position [3462, 0]
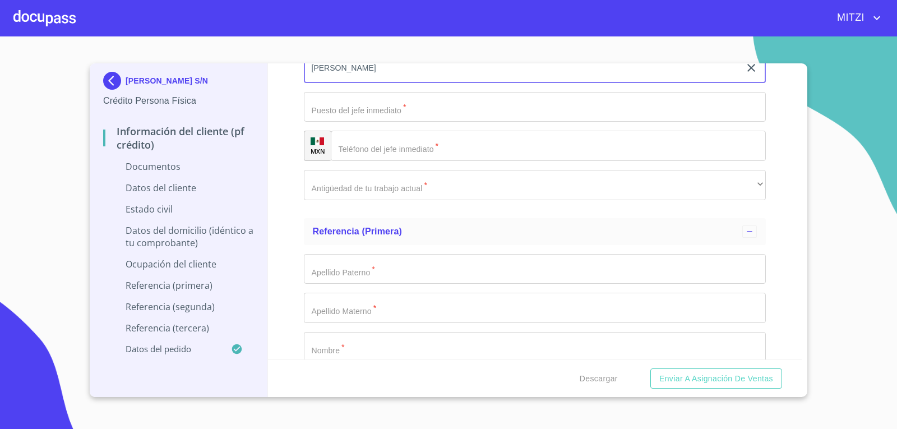
type input "[PERSON_NAME]"
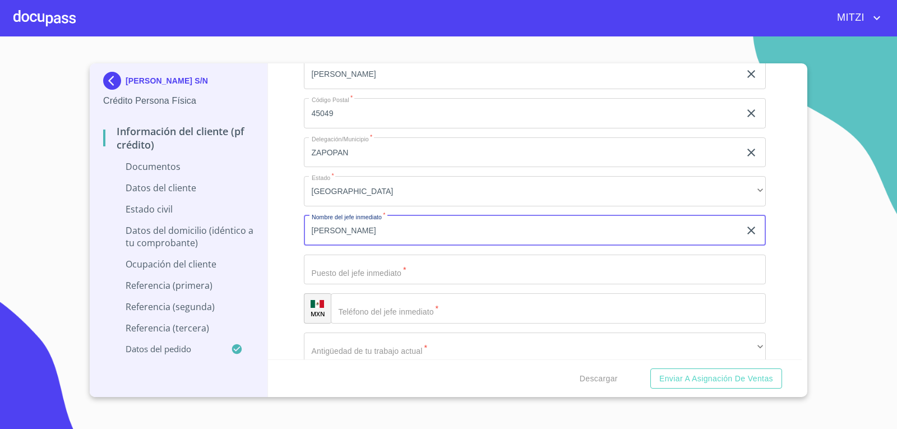
scroll to position [3294, 0]
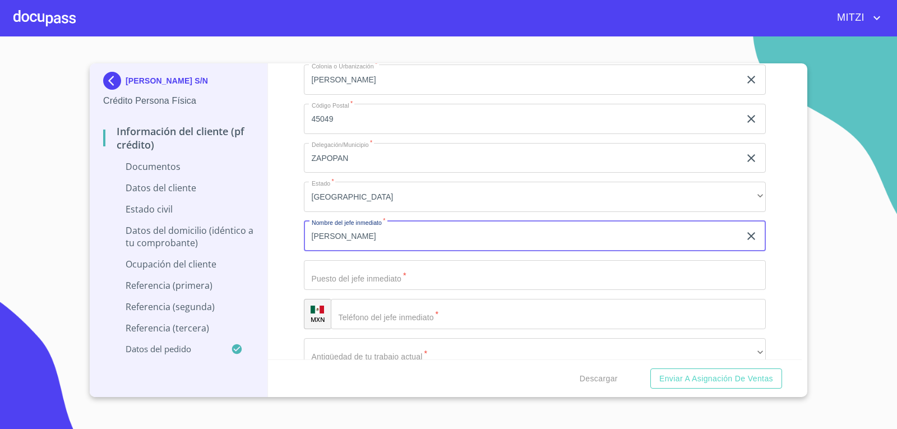
drag, startPoint x: 330, startPoint y: 230, endPoint x: 95, endPoint y: 197, distance: 237.7
click at [99, 198] on div "[PERSON_NAME] S/N Crédito Persona Física Información del cliente (PF crédito) D…" at bounding box center [446, 230] width 712 height 334
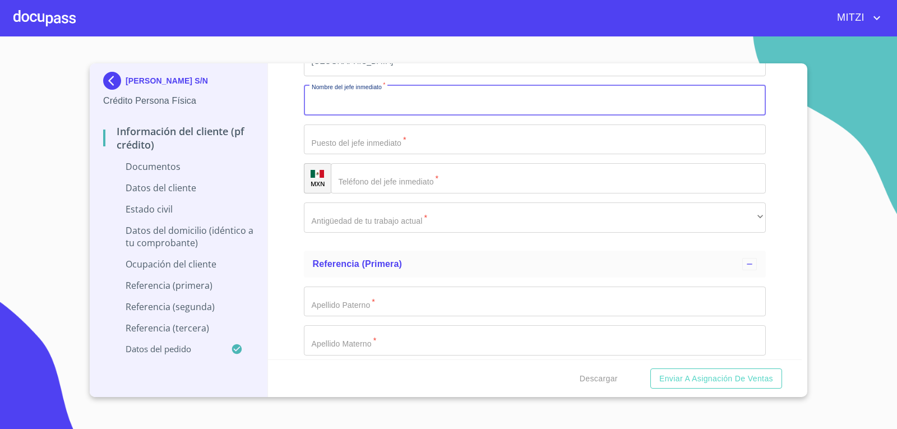
scroll to position [3518, 0]
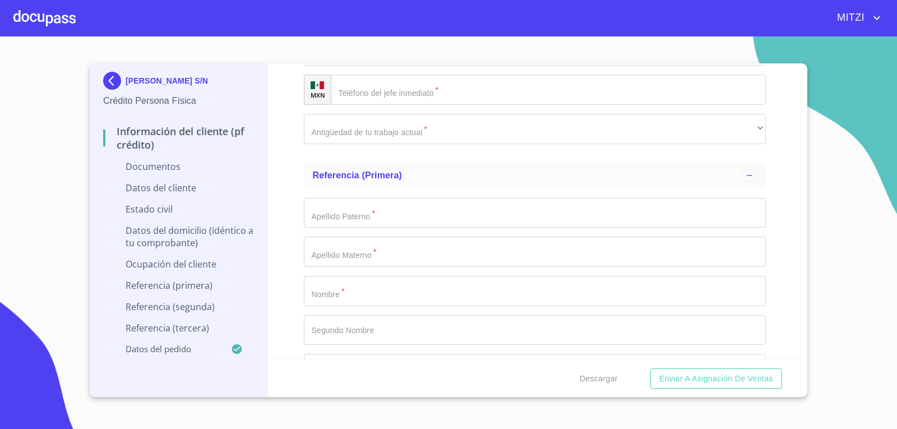
click at [366, 288] on input "Documento de identificación.   *" at bounding box center [535, 291] width 462 height 30
type input "PABNLO"
click at [365, 220] on input "Documento de identificación.   *" at bounding box center [535, 213] width 462 height 30
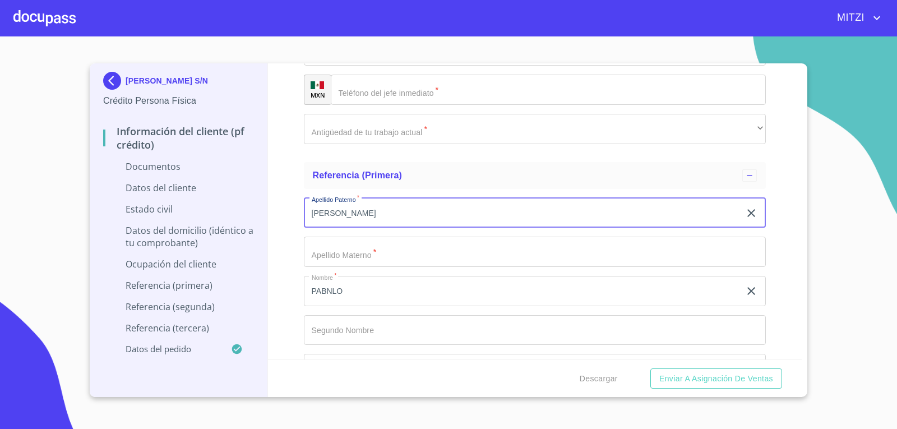
type input "[PERSON_NAME]"
click at [364, 256] on input "Documento de identificación.   *" at bounding box center [535, 252] width 462 height 30
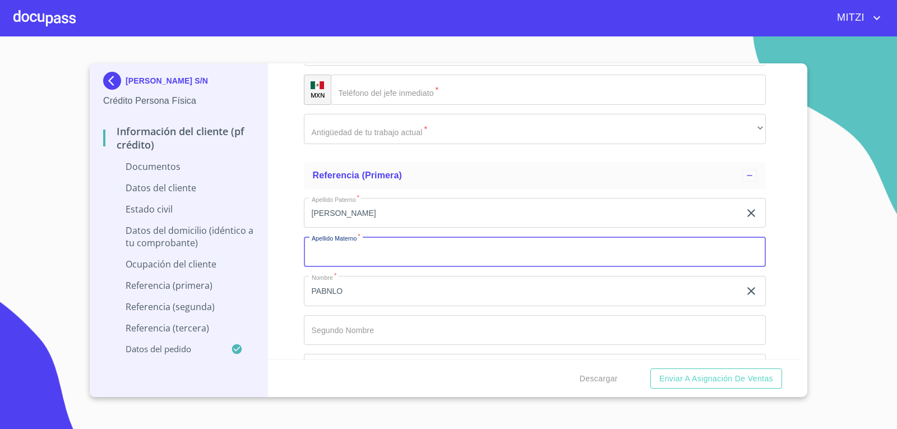
drag, startPoint x: 358, startPoint y: 253, endPoint x: 317, endPoint y: 323, distance: 80.4
drag, startPoint x: 317, startPoint y: 323, endPoint x: 288, endPoint y: 256, distance: 73.5
click at [288, 256] on div "Información del cliente (PF crédito) Documentos Documento de identificación.   …" at bounding box center [535, 211] width 534 height 296
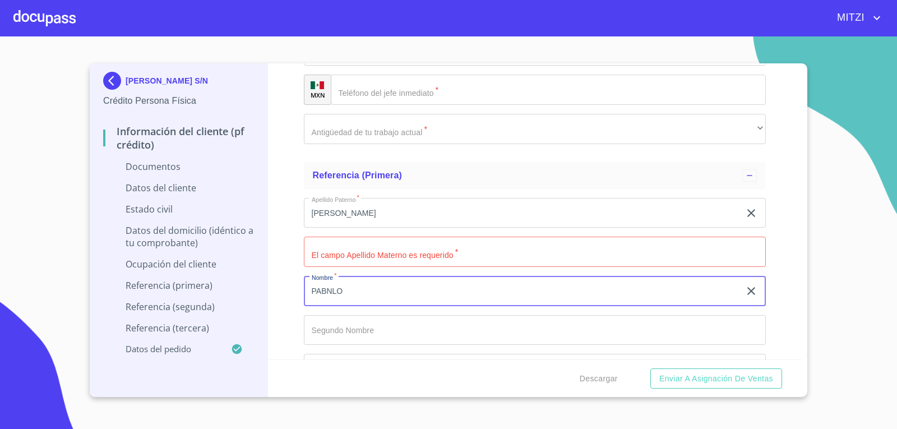
click at [332, 293] on input "PABNLO" at bounding box center [522, 291] width 437 height 30
type input "[PERSON_NAME]"
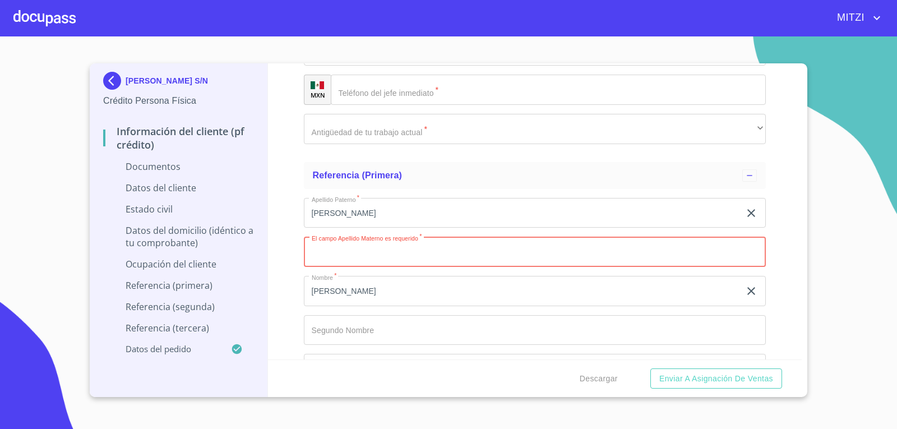
click at [363, 254] on input "Documento de identificación.   *" at bounding box center [535, 252] width 462 height 30
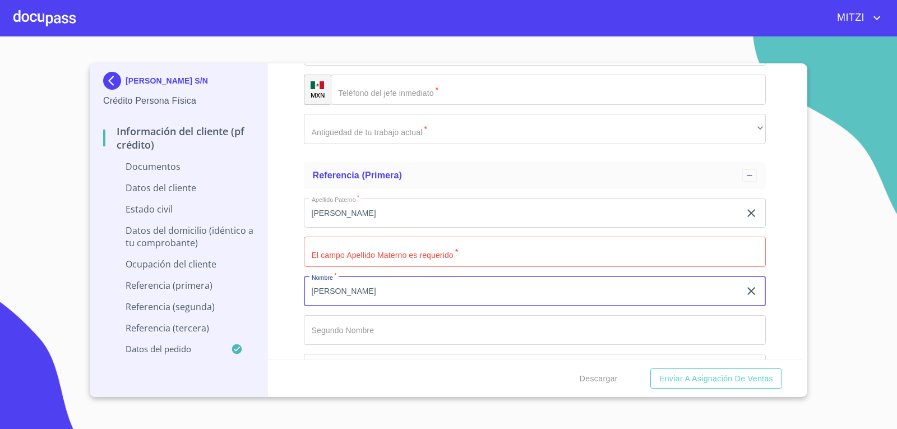
drag, startPoint x: 352, startPoint y: 290, endPoint x: 57, endPoint y: 260, distance: 297.0
click at [57, 260] on section "[PERSON_NAME] S/N Crédito Persona Física Información del cliente (PF crédito) D…" at bounding box center [448, 232] width 897 height 392
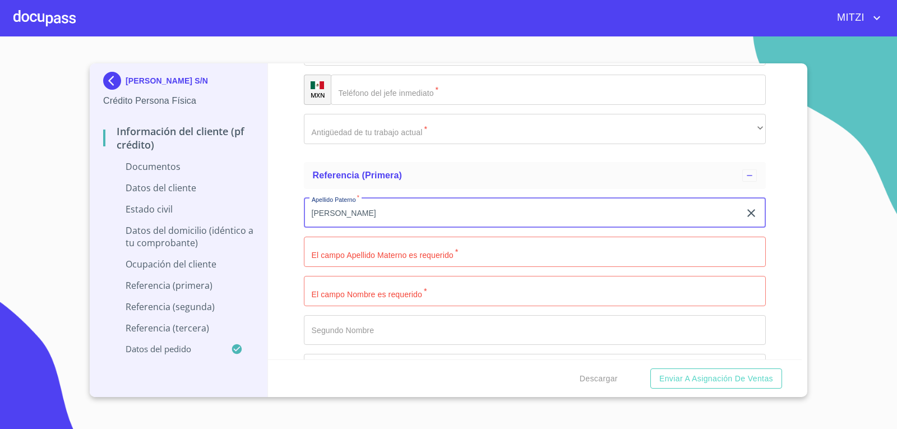
drag, startPoint x: 371, startPoint y: 215, endPoint x: 140, endPoint y: 209, distance: 230.5
click at [145, 207] on div "[PERSON_NAME] S/N Crédito Persona Física Información del cliente (PF crédito) D…" at bounding box center [446, 230] width 712 height 334
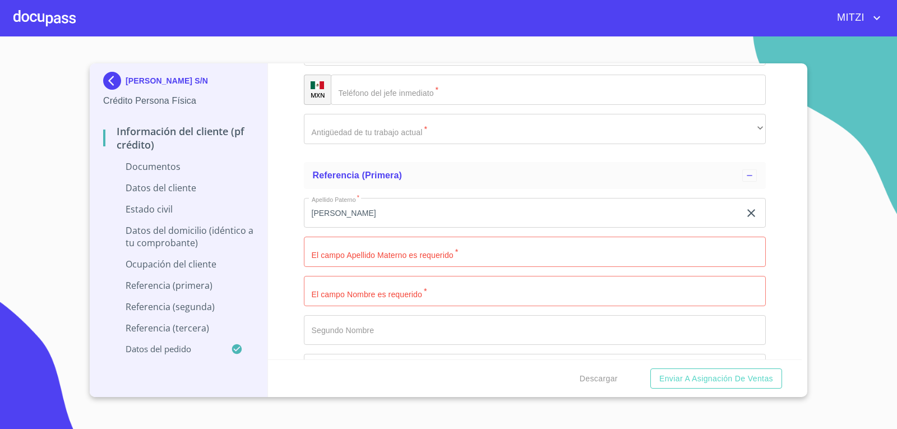
click at [275, 169] on div "Información del cliente (PF crédito) Documentos Documento de identificación.   …" at bounding box center [535, 211] width 534 height 296
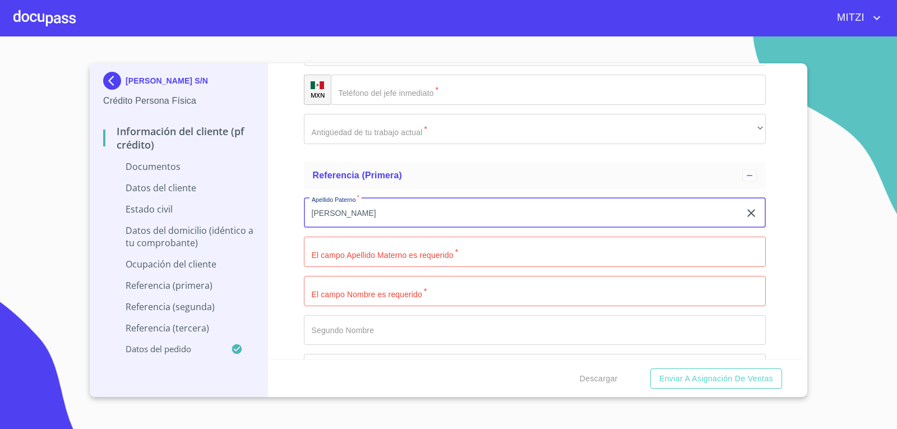
drag, startPoint x: 378, startPoint y: 212, endPoint x: 141, endPoint y: 191, distance: 238.6
click at [170, 201] on div "[PERSON_NAME] S/N Crédito Persona Física Información del cliente (PF crédito) D…" at bounding box center [446, 230] width 712 height 334
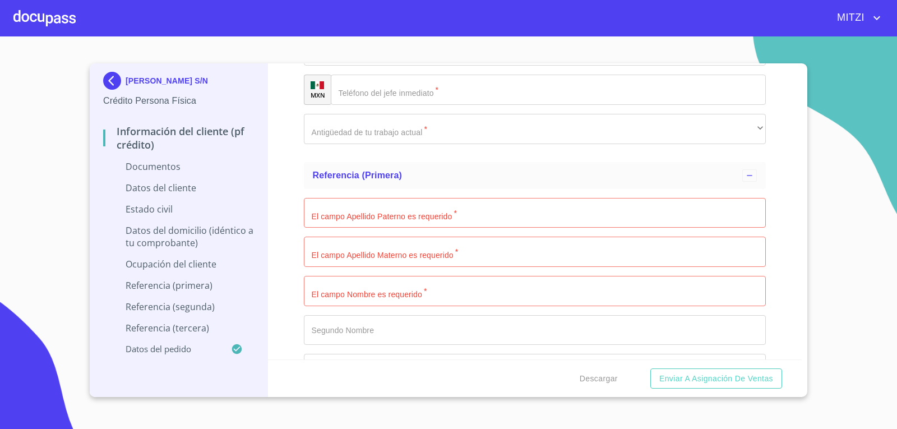
click at [285, 157] on div "Información del cliente (PF crédito) Documentos Documento de identificación.   …" at bounding box center [535, 211] width 534 height 296
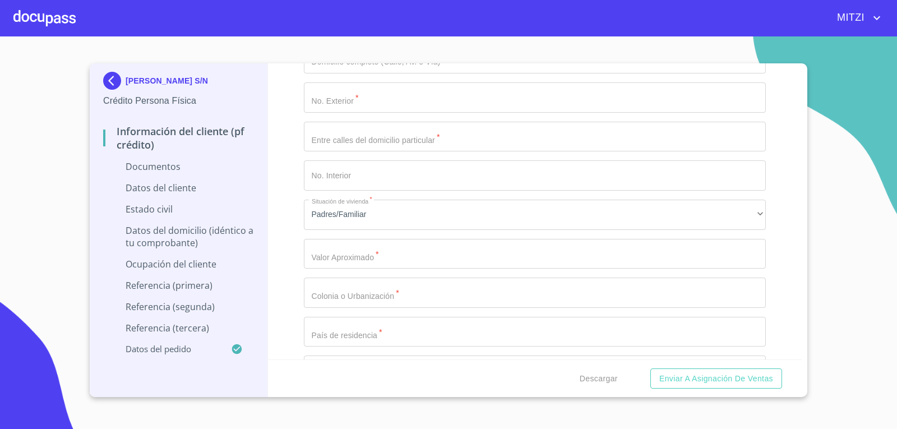
scroll to position [2354, 0]
